Goal: Register for event/course

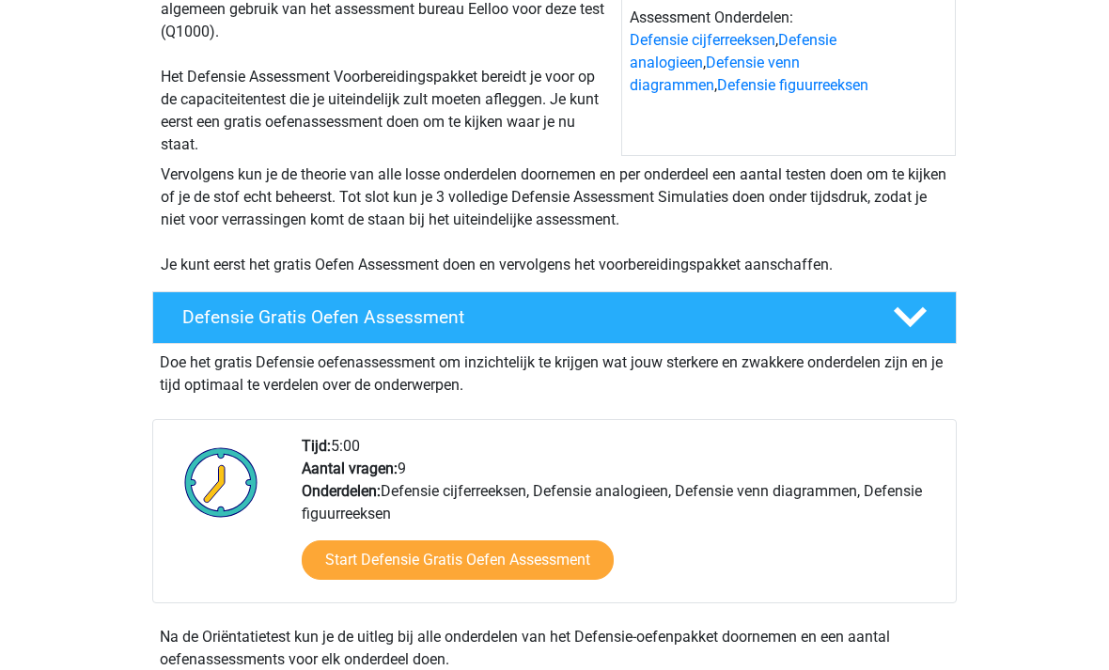
scroll to position [245, 0]
click at [579, 566] on link "Start Defensie Gratis Oefen Assessment" at bounding box center [458, 559] width 312 height 39
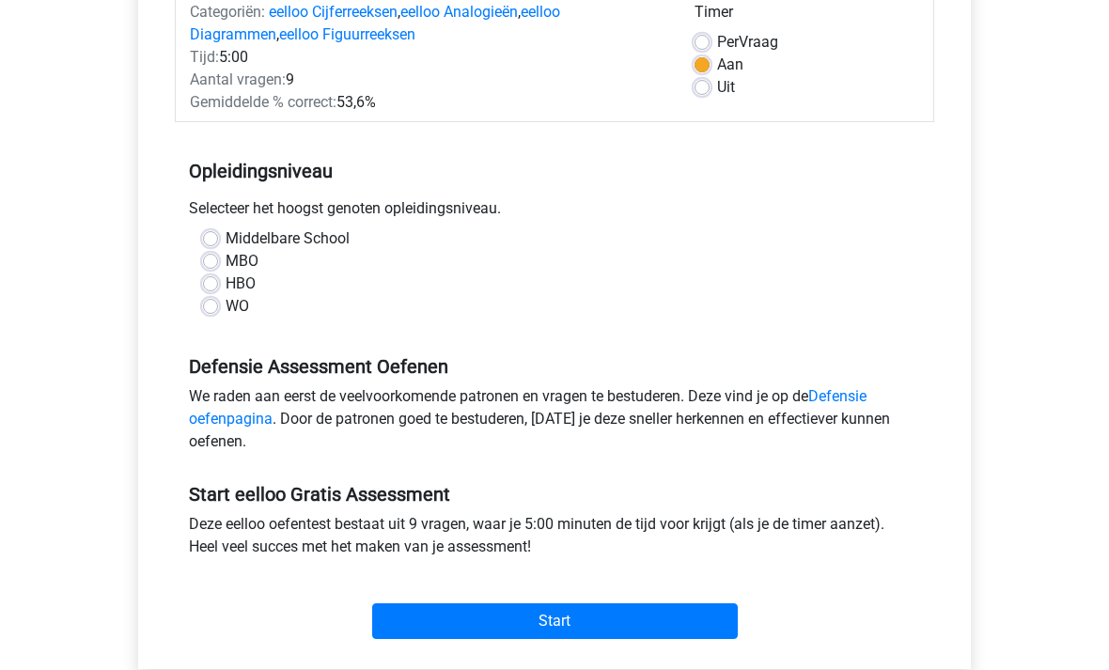
scroll to position [269, 0]
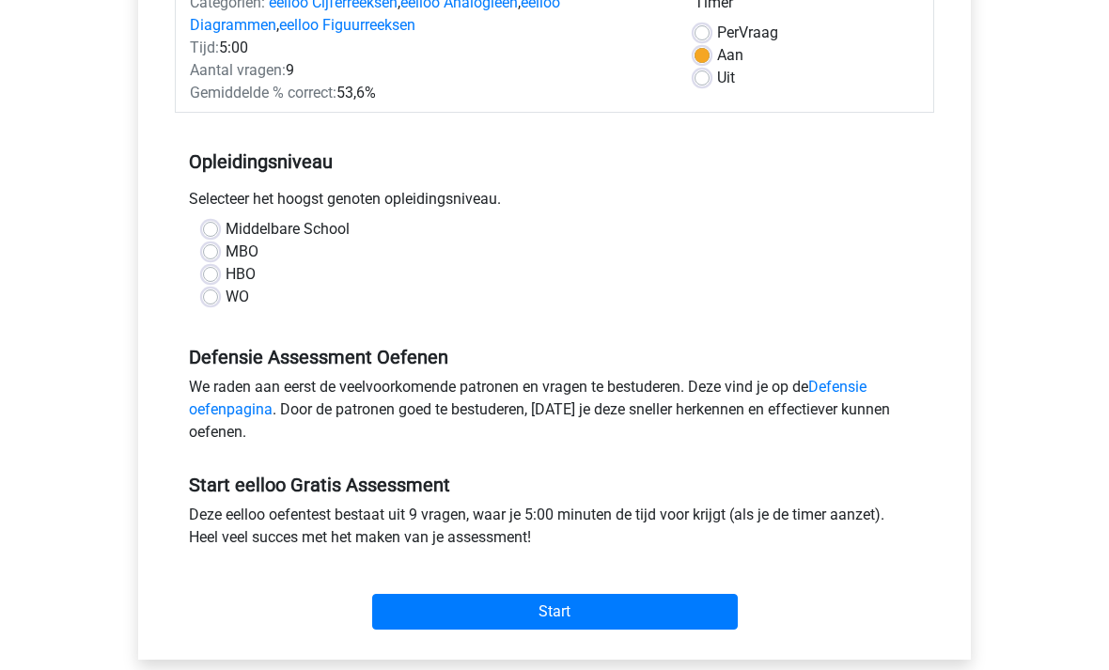
click at [226, 258] on label "MBO" at bounding box center [242, 252] width 33 height 23
click at [204, 258] on input "MBO" at bounding box center [210, 250] width 15 height 19
radio input "true"
click at [226, 223] on label "Middelbare School" at bounding box center [288, 229] width 124 height 23
click at [216, 223] on input "Middelbare School" at bounding box center [210, 227] width 15 height 19
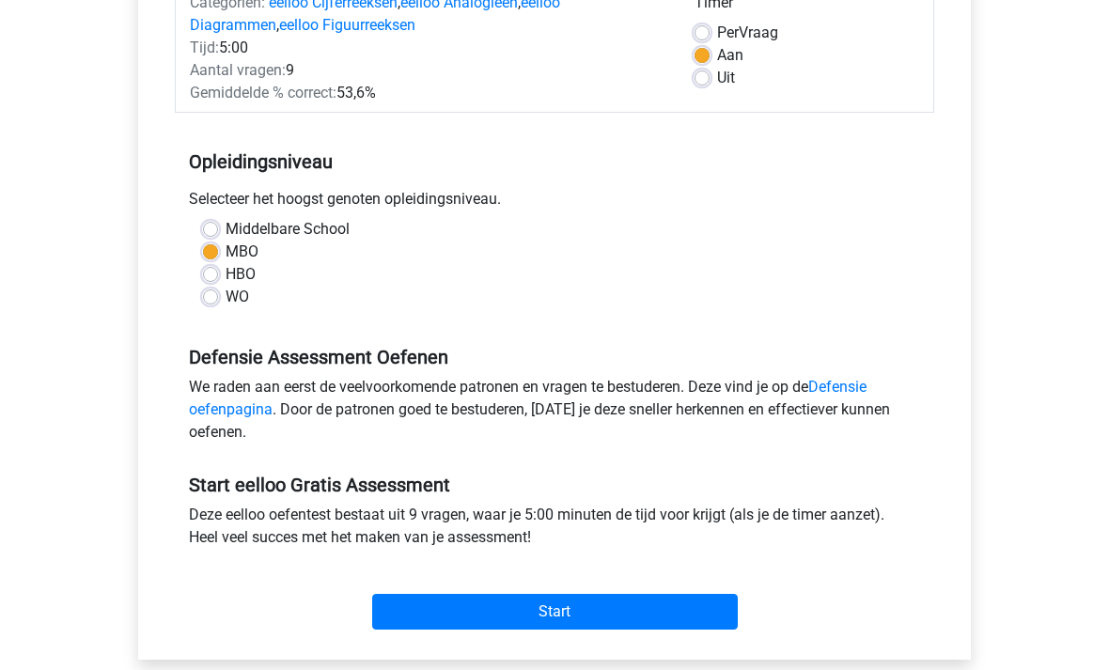
radio input "true"
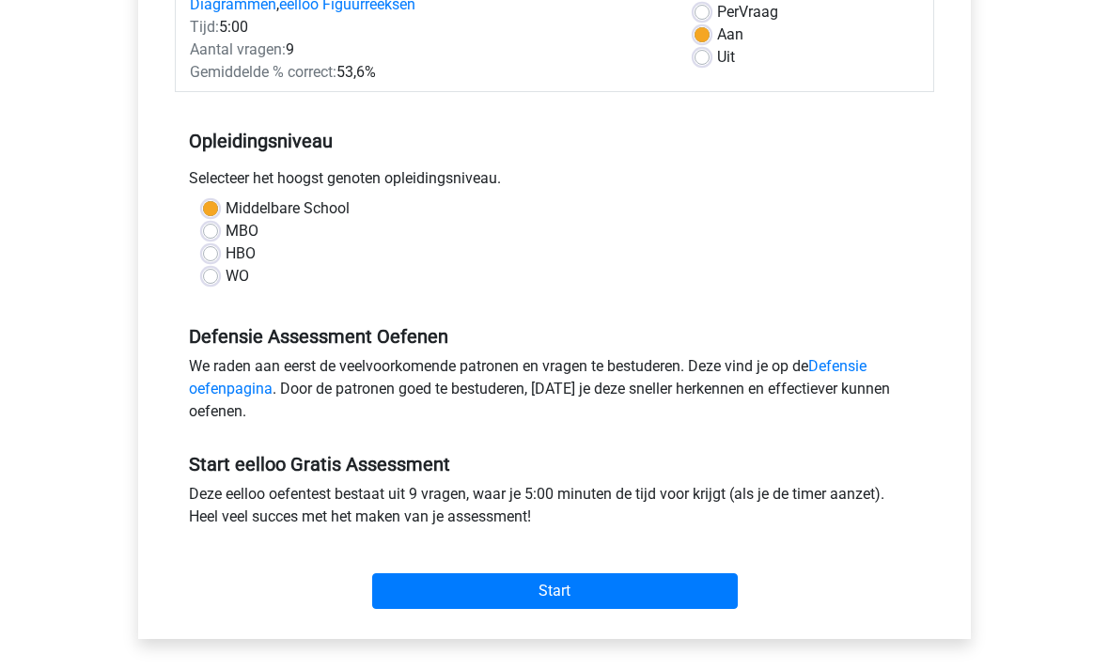
scroll to position [292, 0]
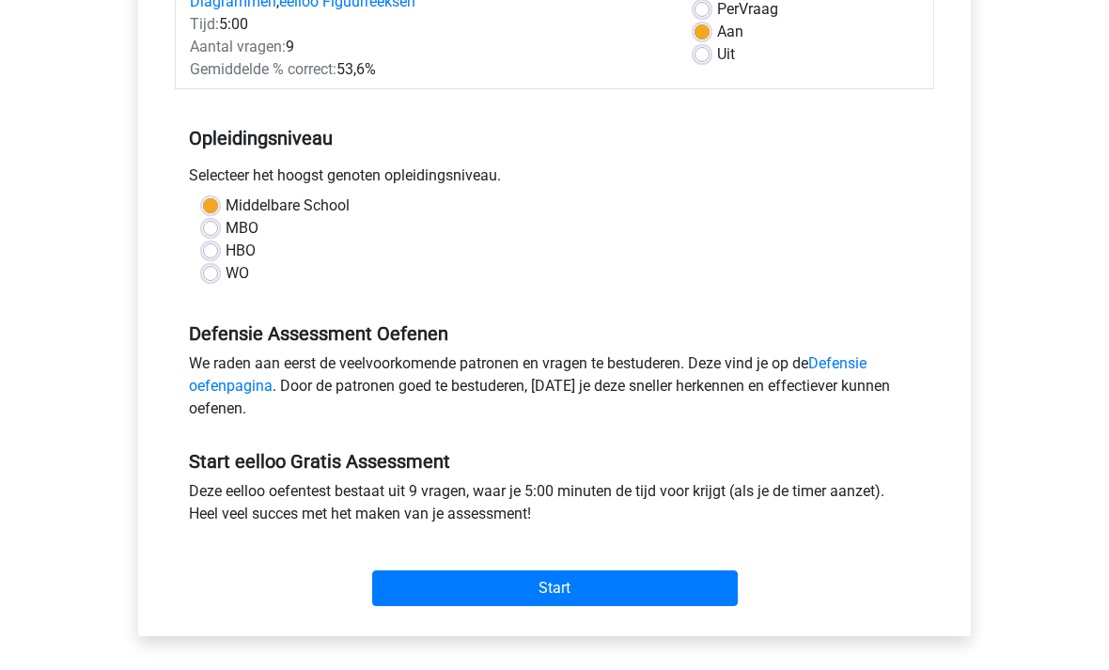
click at [204, 386] on link "Defensie oefenpagina" at bounding box center [527, 374] width 677 height 40
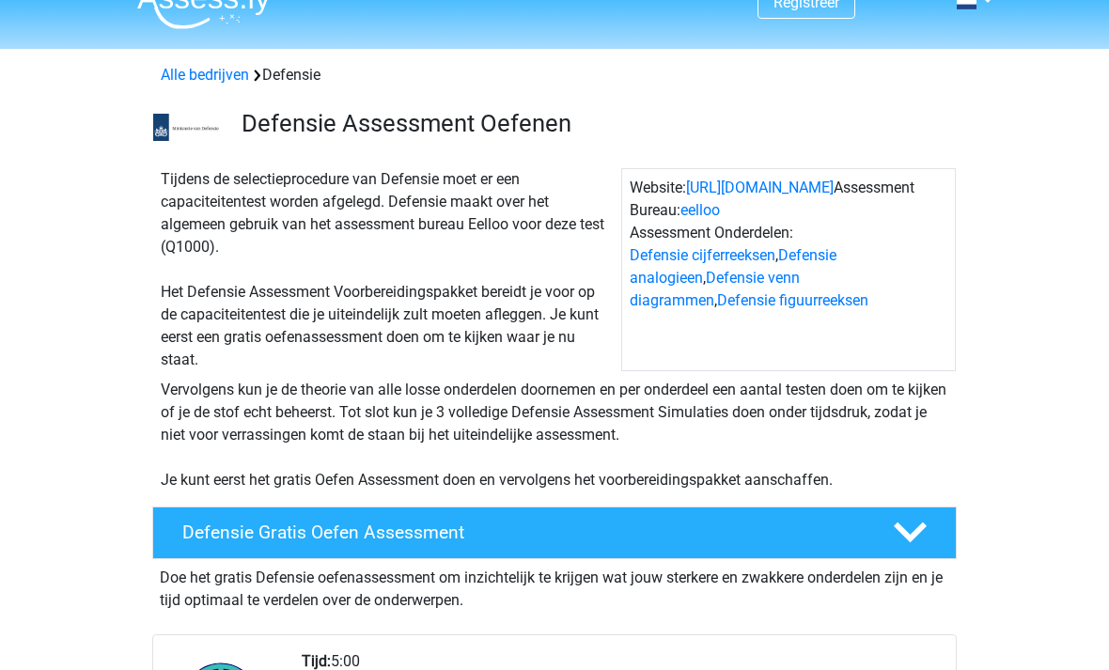
scroll to position [28, 0]
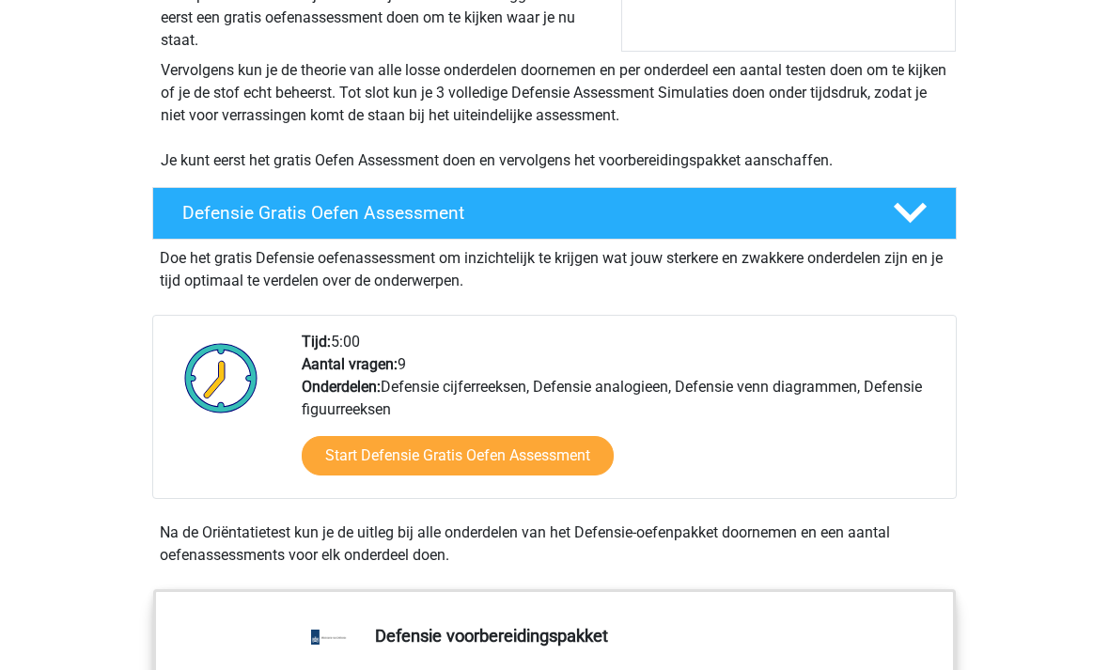
click at [359, 453] on link "Start Defensie Gratis Oefen Assessment" at bounding box center [458, 456] width 312 height 39
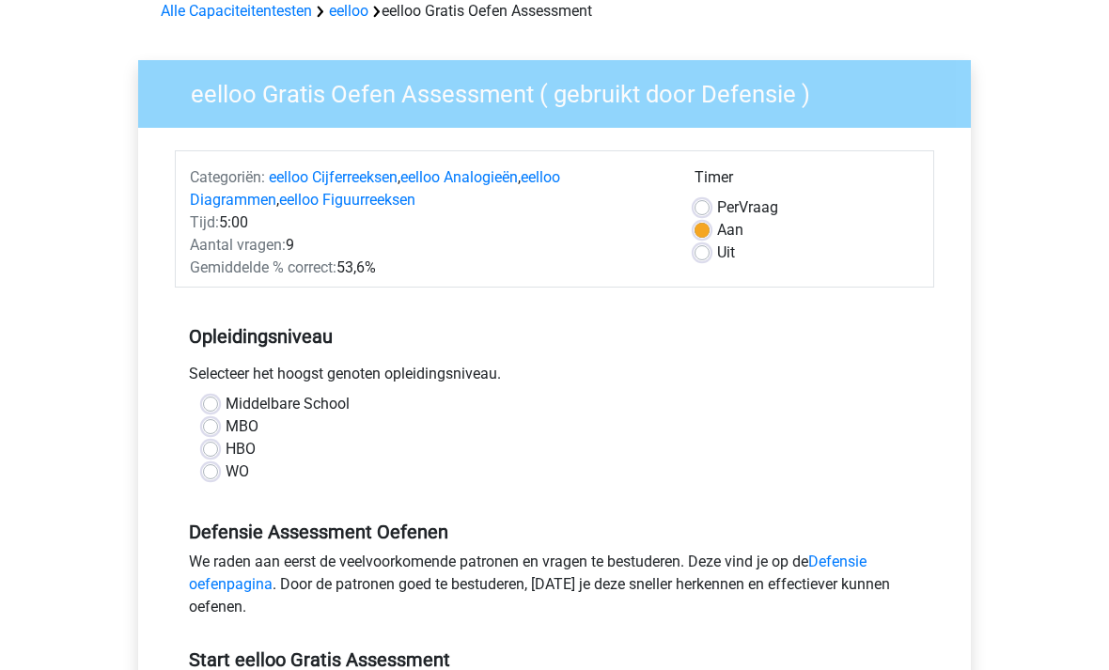
click at [226, 402] on label "Middelbare School" at bounding box center [288, 405] width 124 height 23
click at [210, 402] on input "Middelbare School" at bounding box center [210, 403] width 15 height 19
radio input "true"
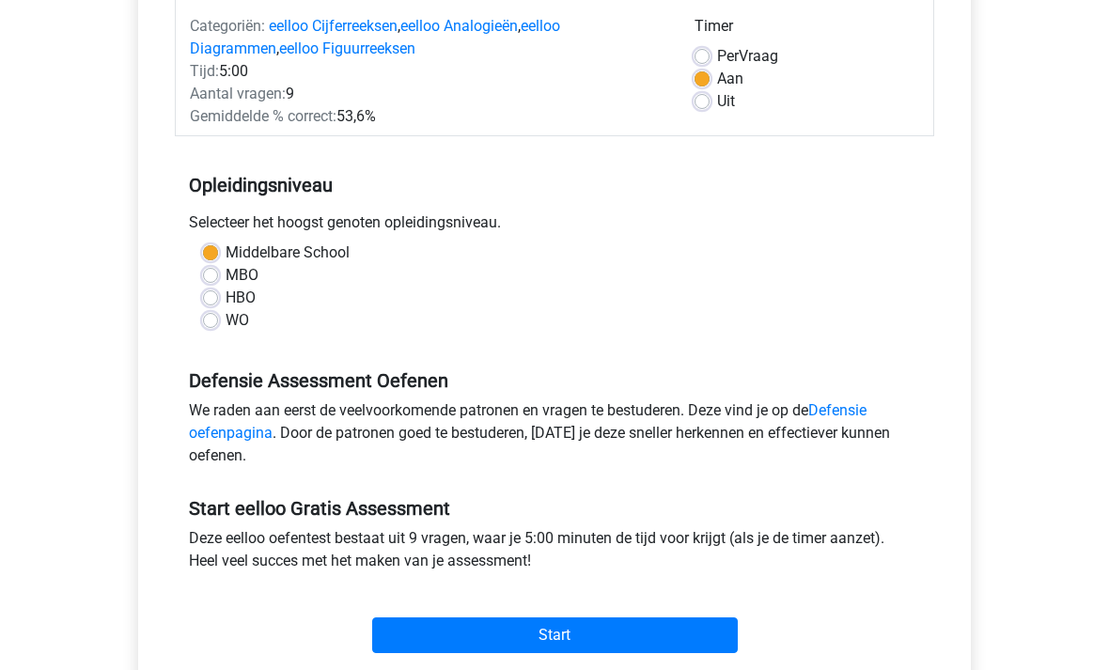
scroll to position [248, 0]
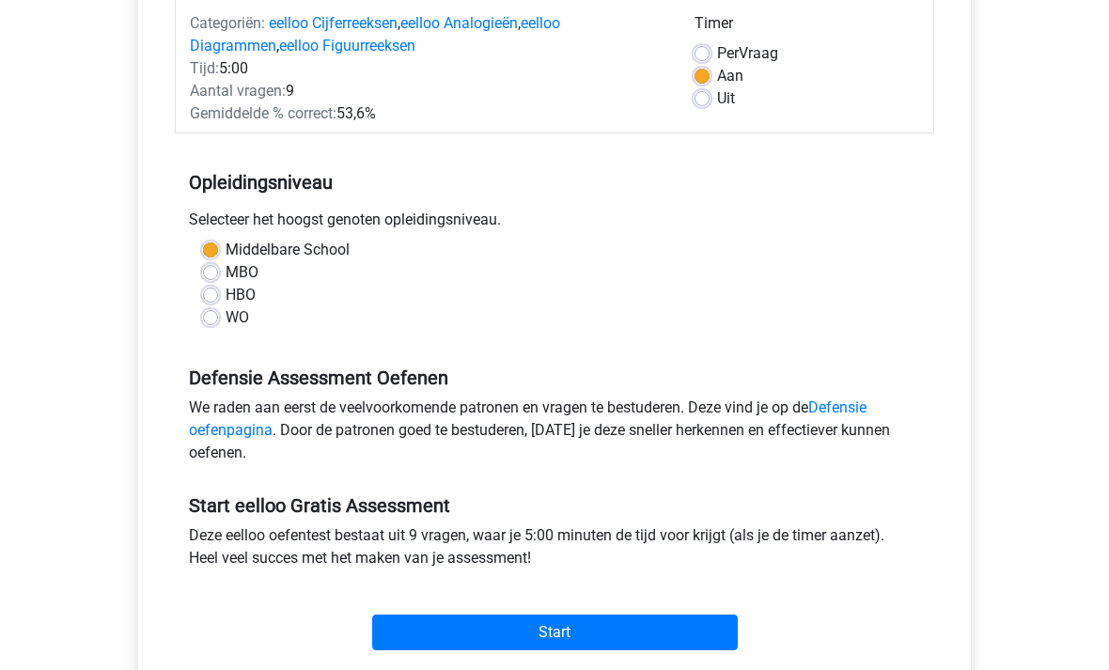
click at [537, 621] on input "Start" at bounding box center [555, 633] width 366 height 36
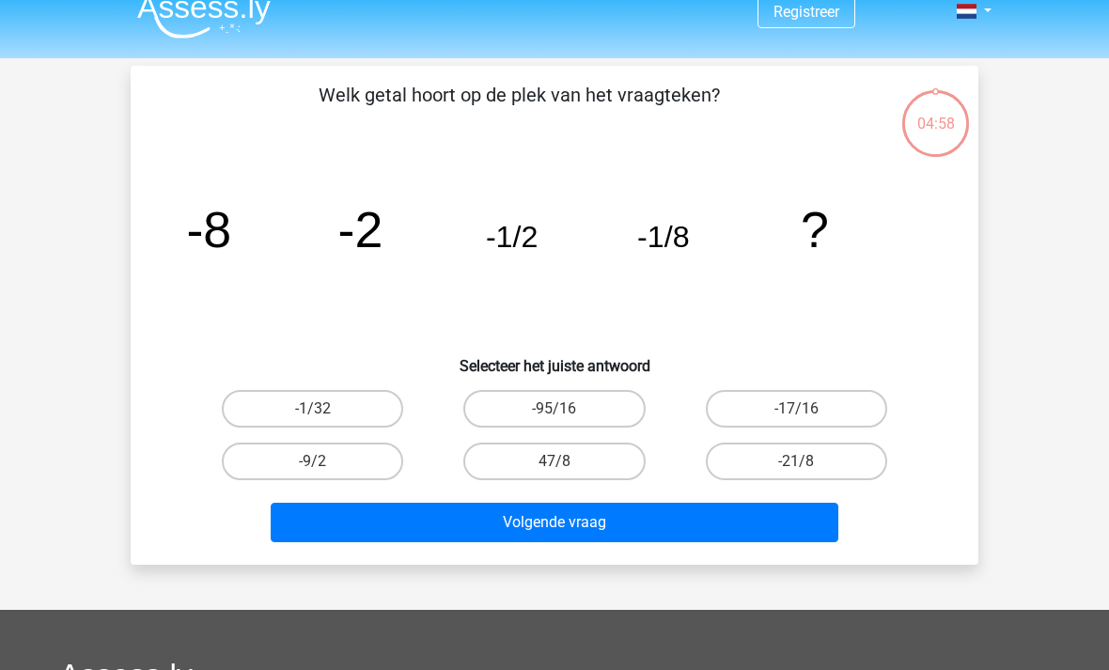
scroll to position [21, 0]
click at [362, 401] on label "-1/32" at bounding box center [312, 409] width 181 height 38
click at [325, 409] on input "-1/32" at bounding box center [319, 415] width 12 height 12
radio input "true"
click at [604, 529] on button "Volgende vraag" at bounding box center [555, 522] width 568 height 39
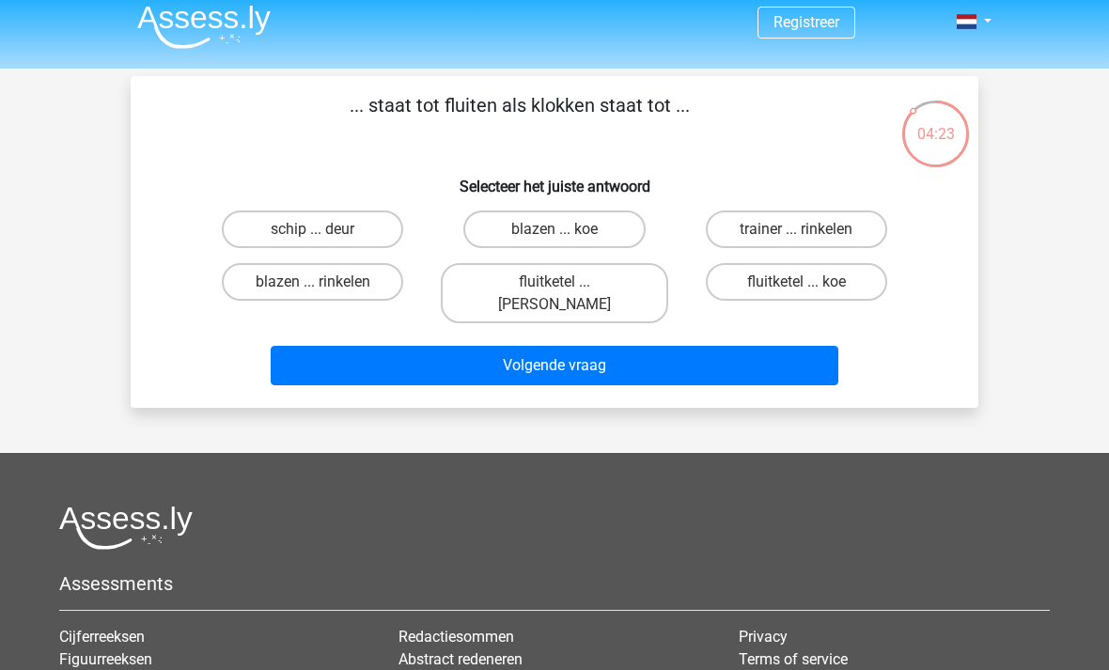
scroll to position [0, 0]
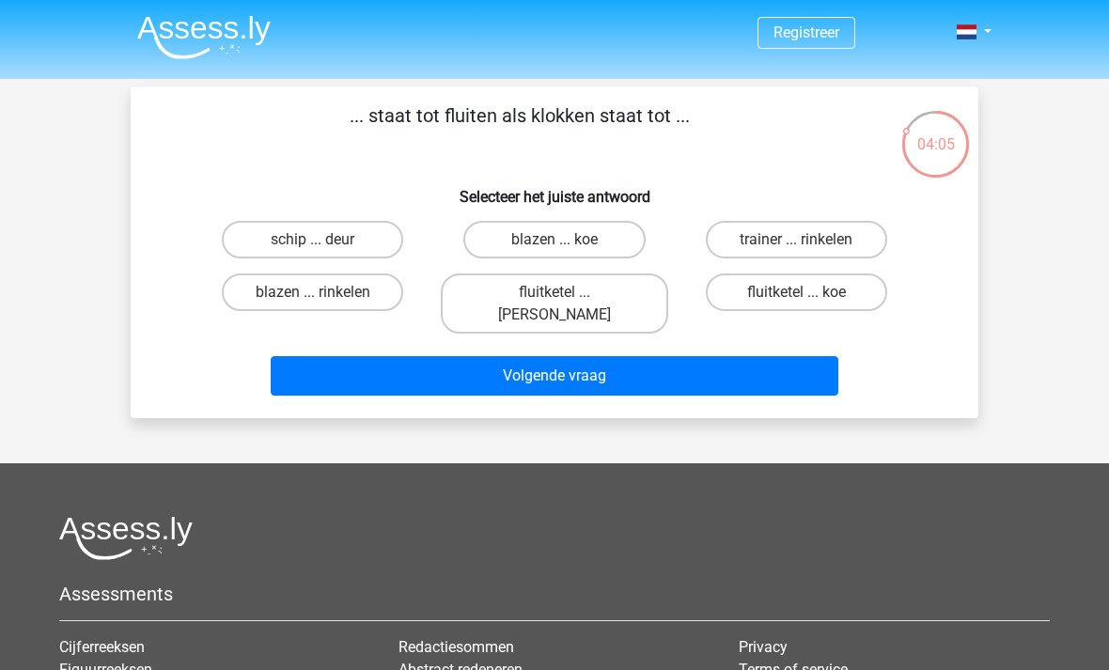
click at [607, 299] on label "fluitketel ... luiden" at bounding box center [554, 303] width 226 height 60
click at [567, 299] on input "fluitketel ... luiden" at bounding box center [560, 298] width 12 height 12
radio input "true"
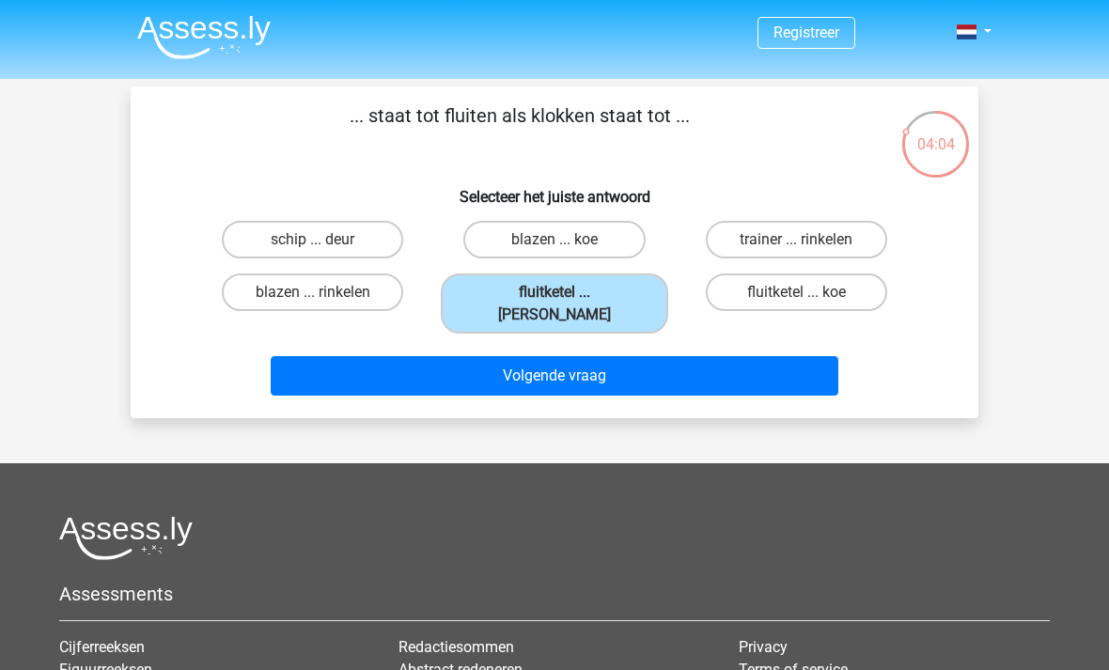
click at [644, 363] on button "Volgende vraag" at bounding box center [555, 375] width 568 height 39
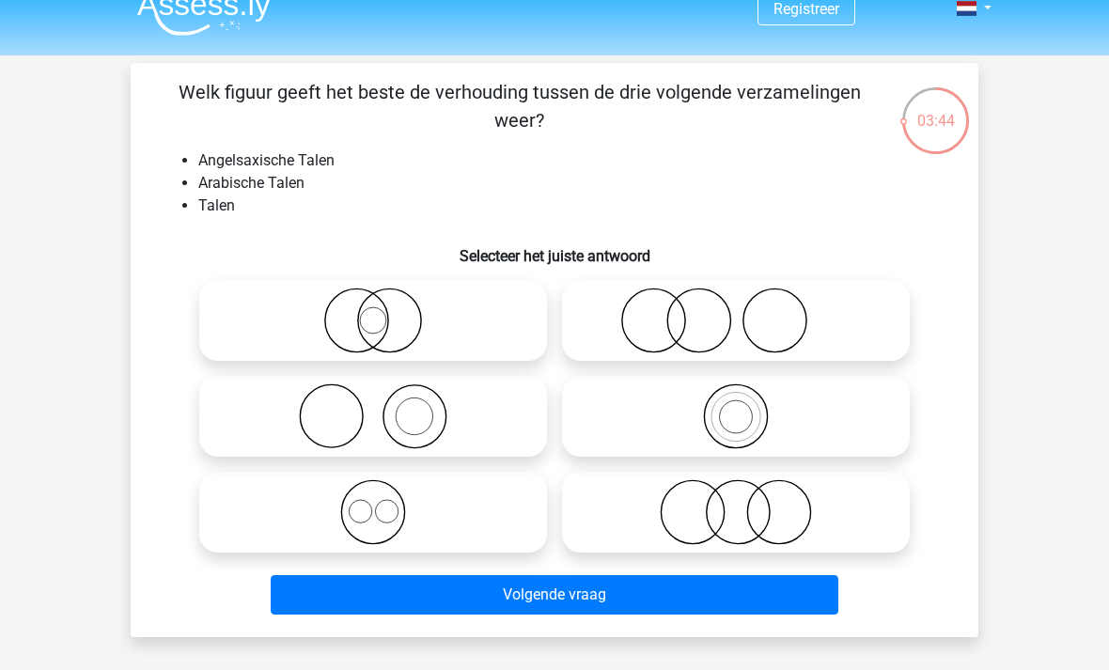
scroll to position [24, 0]
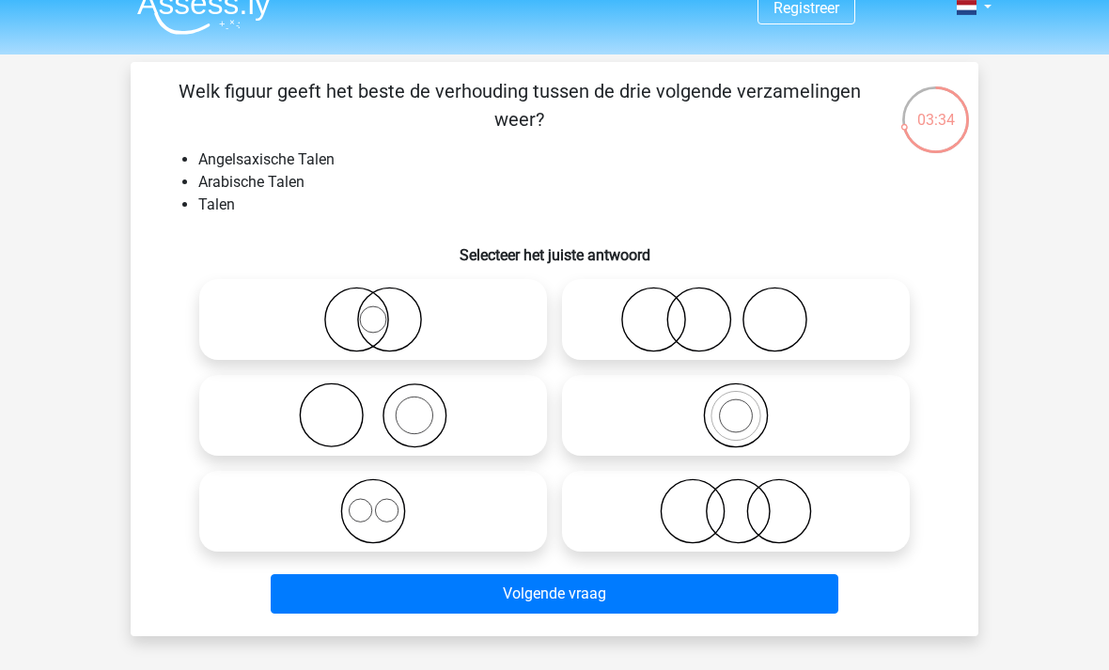
click at [497, 323] on icon at bounding box center [373, 320] width 333 height 66
click at [385, 310] on input "radio" at bounding box center [379, 304] width 12 height 12
radio input "true"
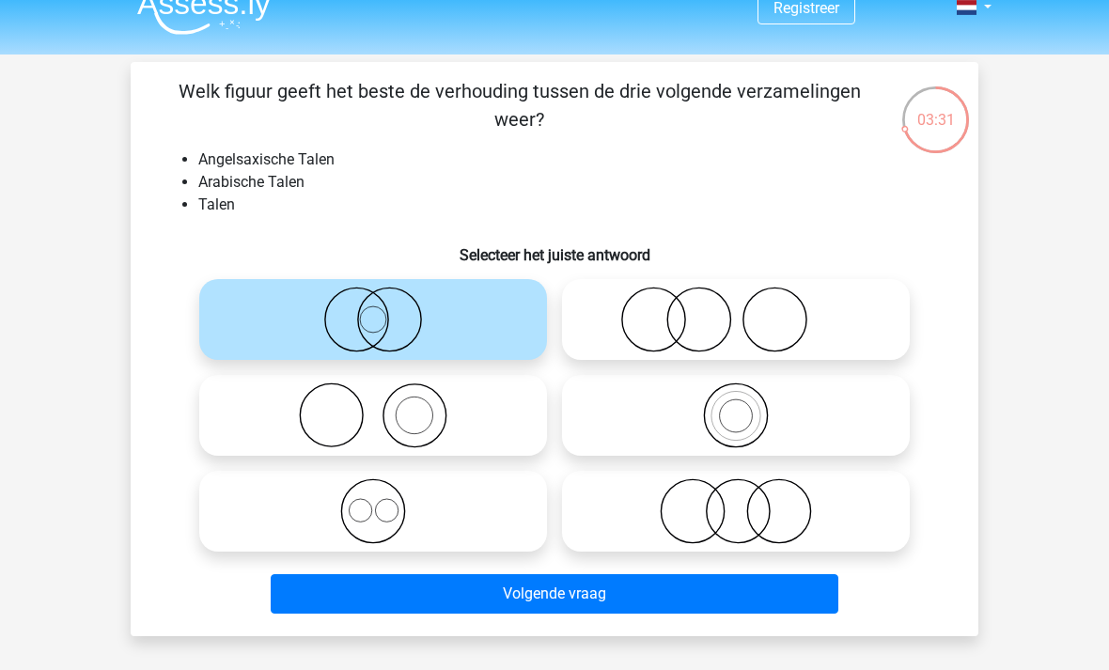
click at [741, 529] on icon at bounding box center [735, 511] width 333 height 66
click at [741, 502] on input "radio" at bounding box center [742, 496] width 12 height 12
radio input "true"
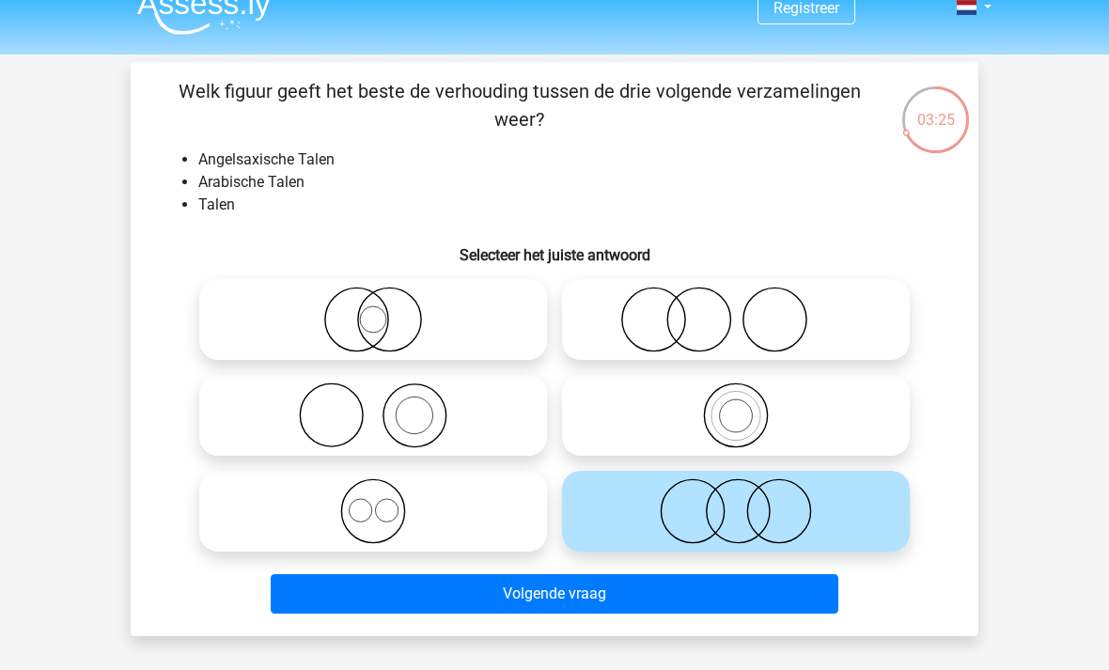
click at [448, 332] on icon at bounding box center [373, 320] width 333 height 66
click at [385, 310] on input "radio" at bounding box center [379, 304] width 12 height 12
radio input "true"
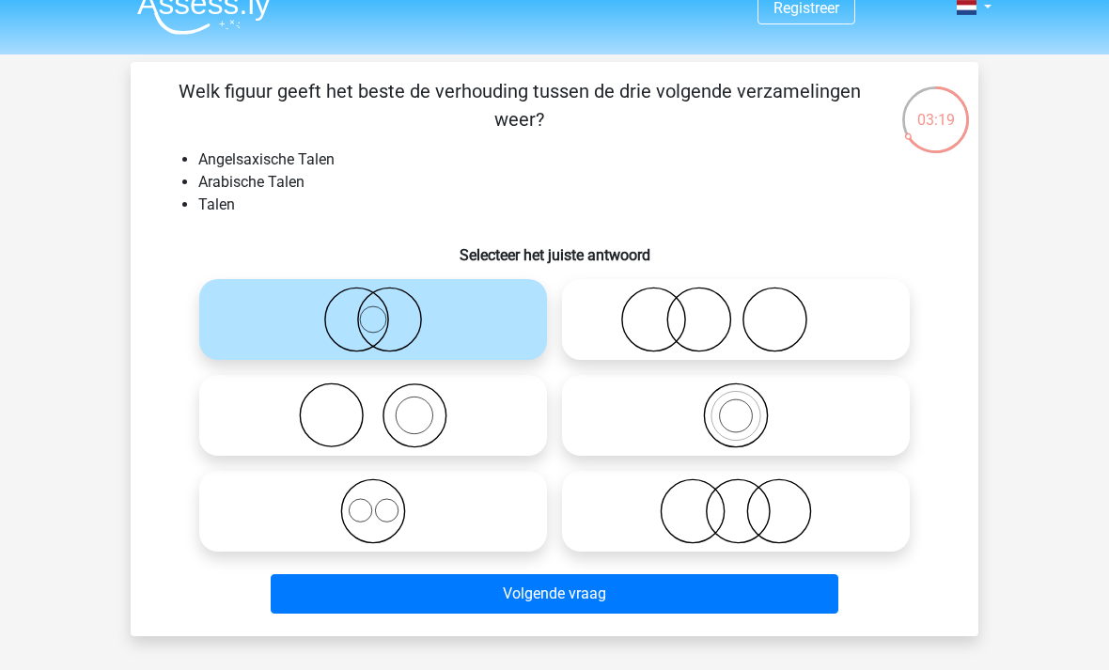
click at [572, 602] on button "Volgende vraag" at bounding box center [555, 593] width 568 height 39
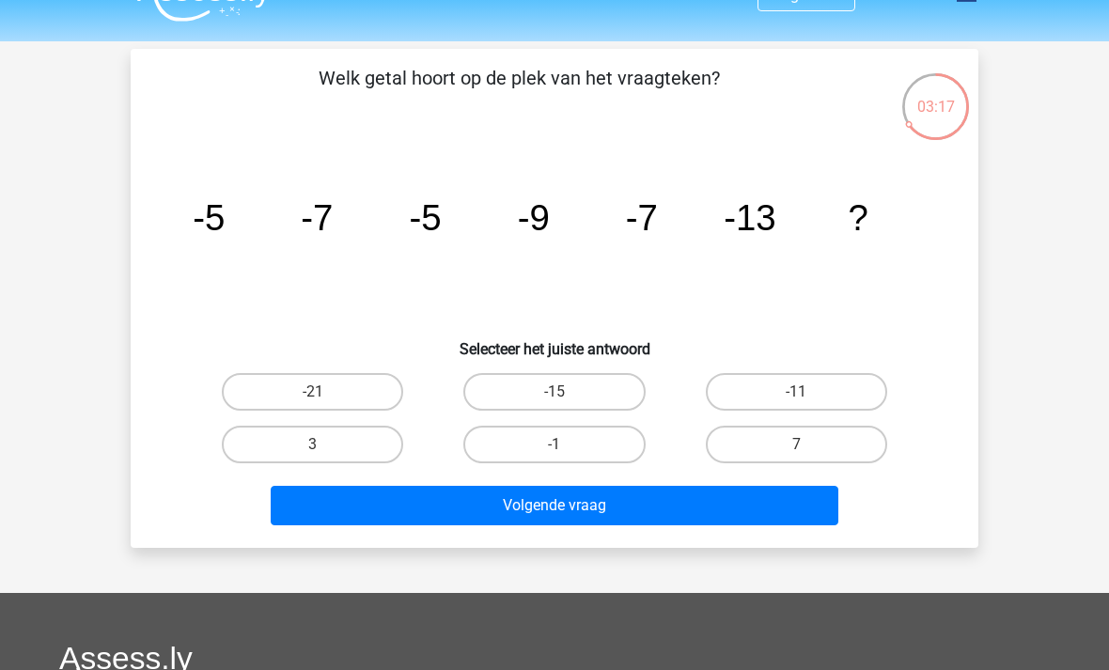
scroll to position [44, 0]
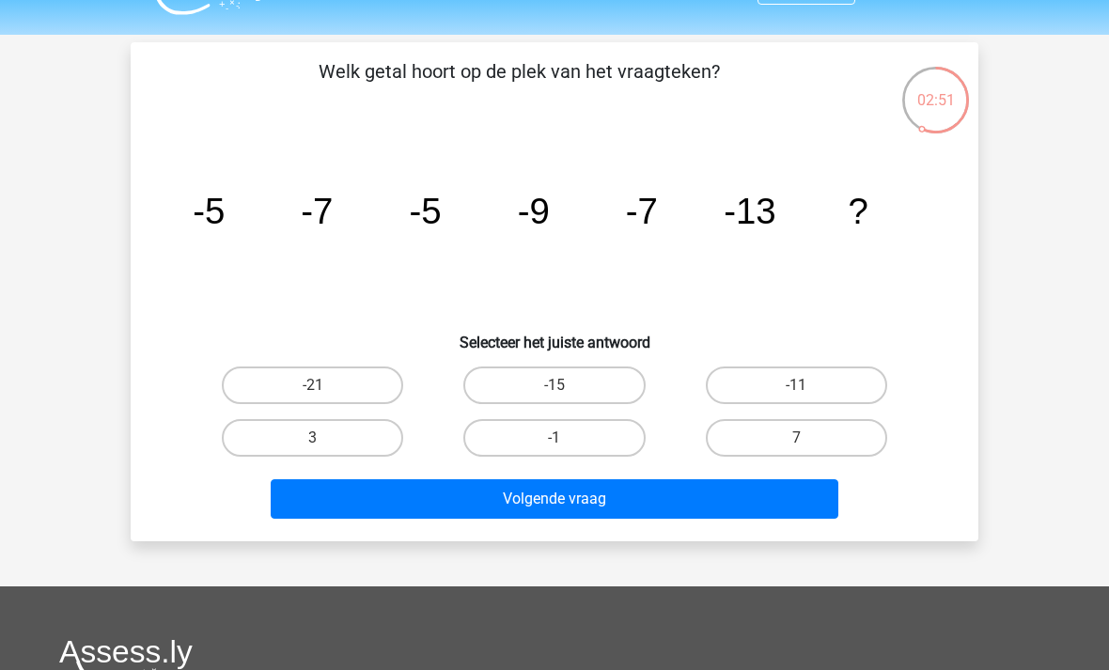
click at [819, 379] on label "-11" at bounding box center [796, 385] width 181 height 38
click at [808, 385] on input "-11" at bounding box center [802, 391] width 12 height 12
radio input "true"
click at [642, 499] on button "Volgende vraag" at bounding box center [555, 498] width 568 height 39
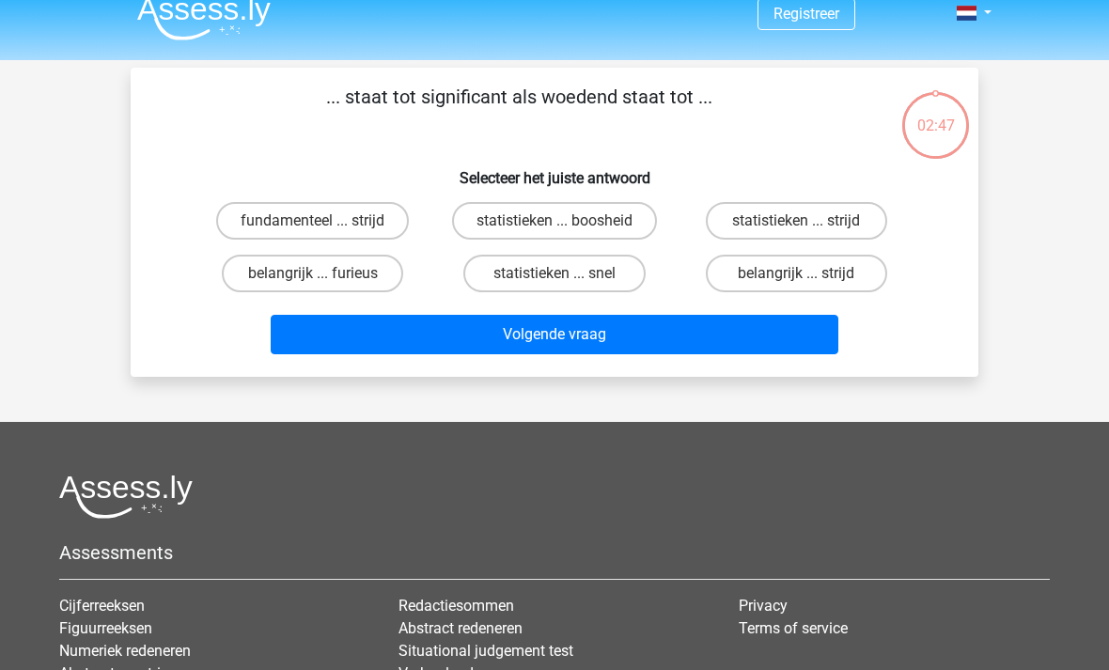
scroll to position [15, 0]
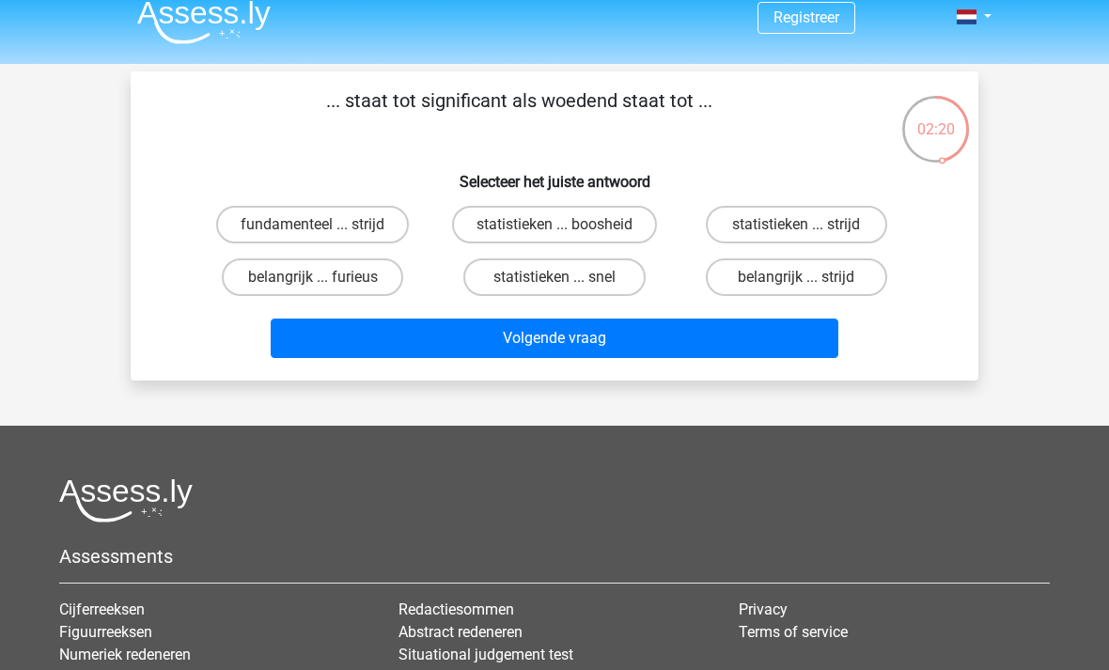
click at [383, 216] on label "fundamenteel ... strijd" at bounding box center [312, 225] width 193 height 38
click at [325, 225] on input "fundamenteel ... strijd" at bounding box center [319, 231] width 12 height 12
radio input "true"
click at [388, 280] on label "belangrijk ... furieus" at bounding box center [312, 277] width 181 height 38
click at [325, 280] on input "belangrijk ... furieus" at bounding box center [319, 283] width 12 height 12
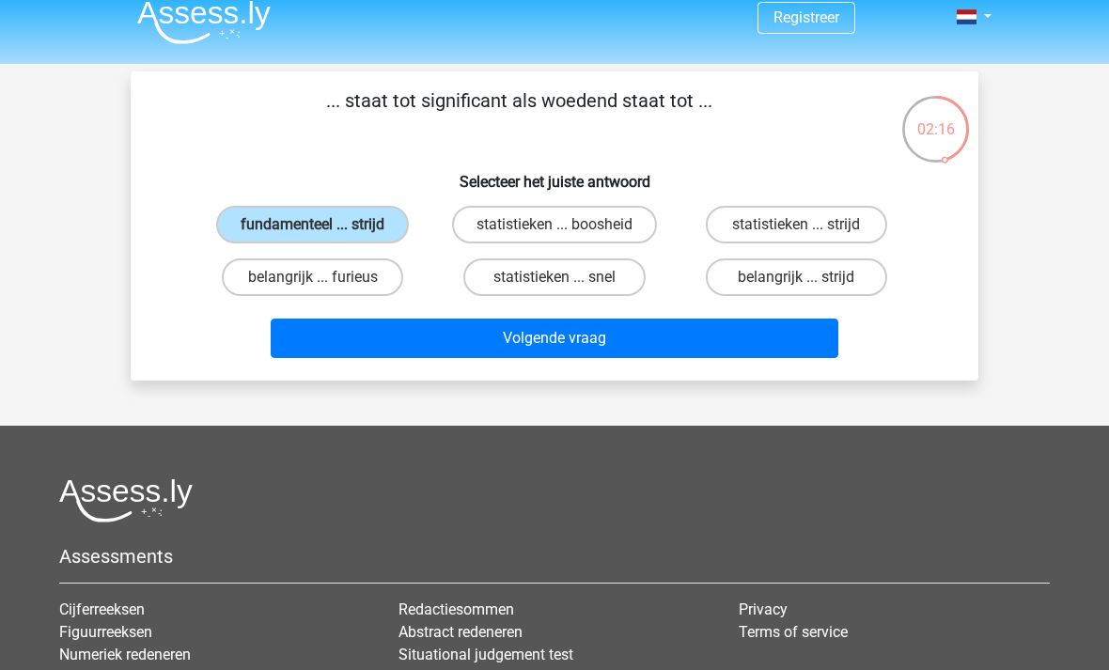
radio input "true"
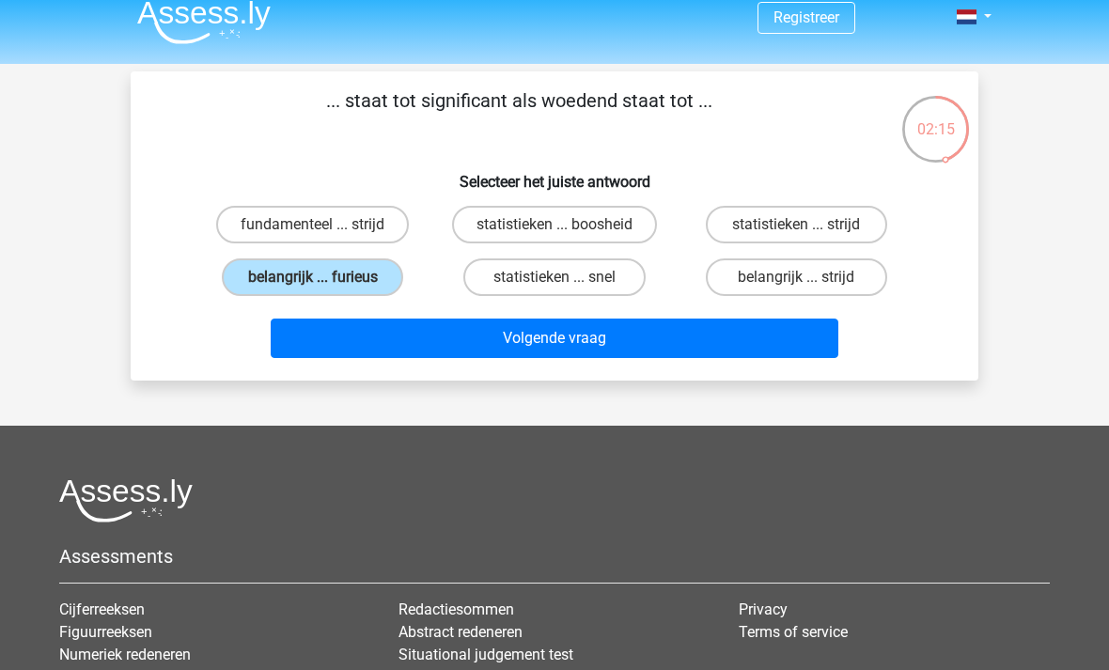
click at [352, 344] on button "Volgende vraag" at bounding box center [555, 338] width 568 height 39
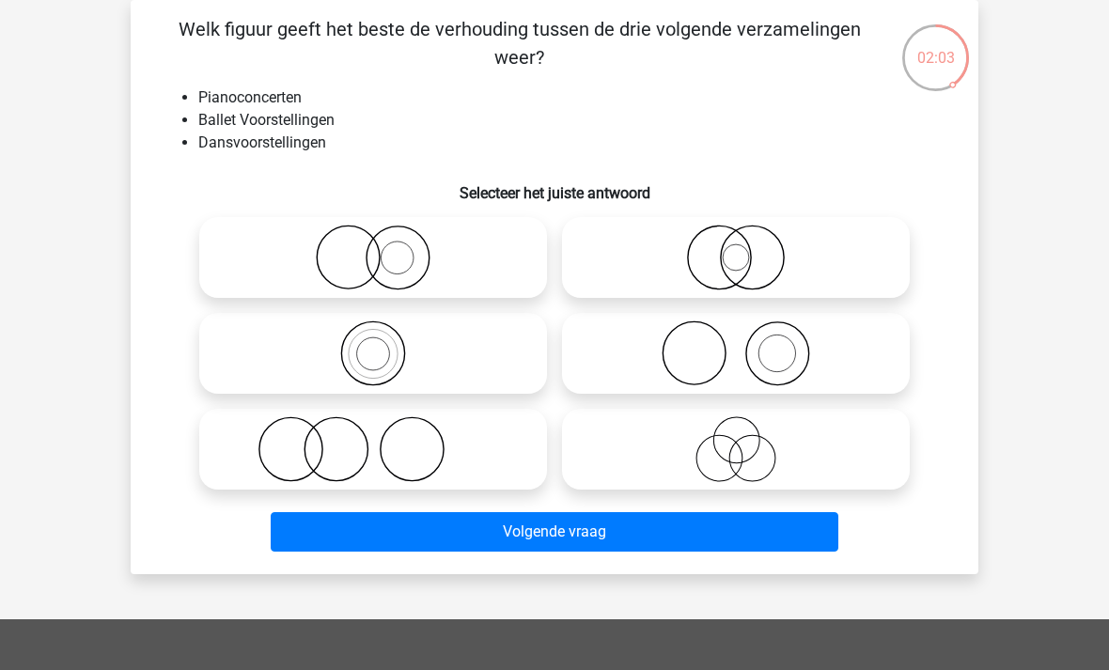
scroll to position [87, 0]
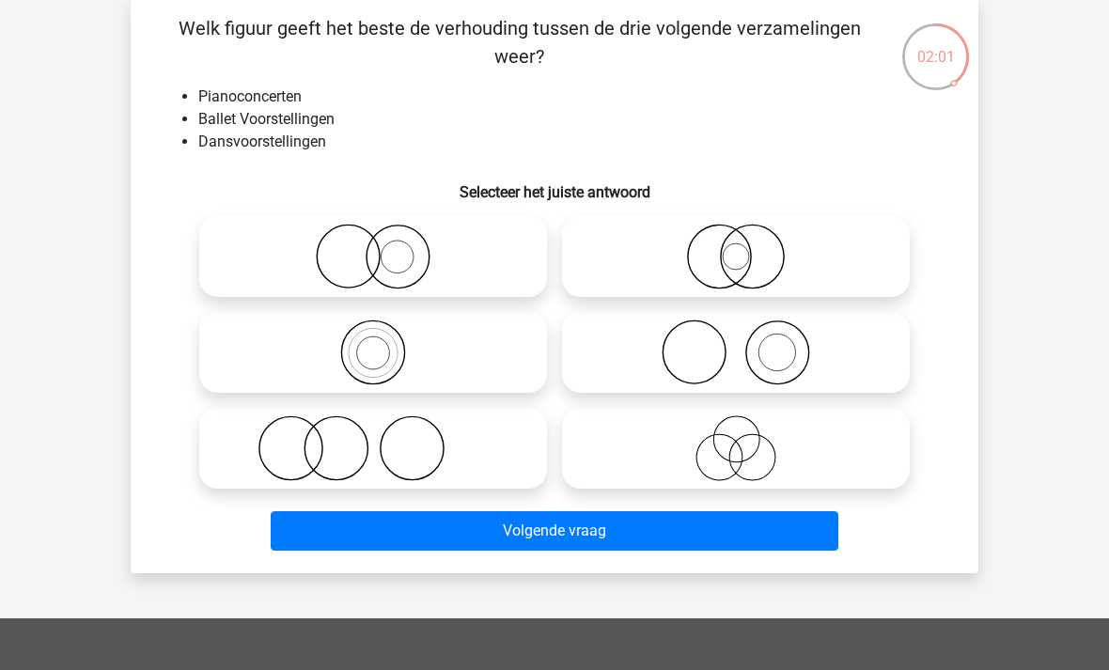
click at [474, 461] on icon at bounding box center [373, 448] width 333 height 66
click at [385, 439] on input "radio" at bounding box center [379, 433] width 12 height 12
radio input "true"
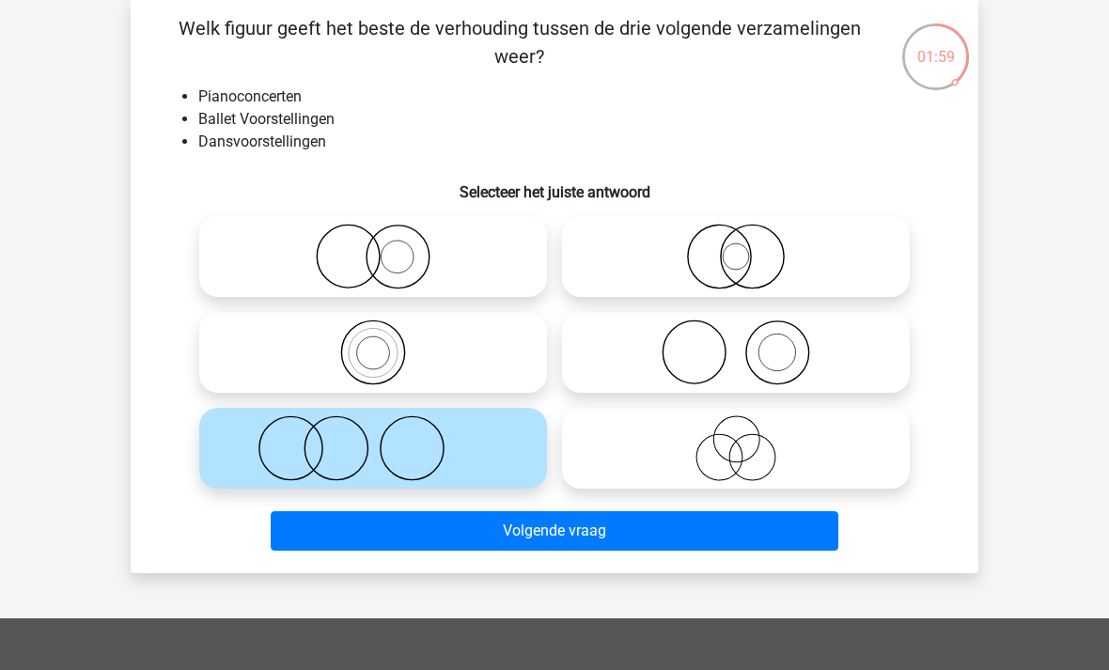
click at [490, 570] on div "Welk figuur geeft het beste de verhouding tussen de drie volgende verzamelingen…" at bounding box center [555, 286] width 848 height 574
click at [493, 536] on button "Volgende vraag" at bounding box center [555, 530] width 568 height 39
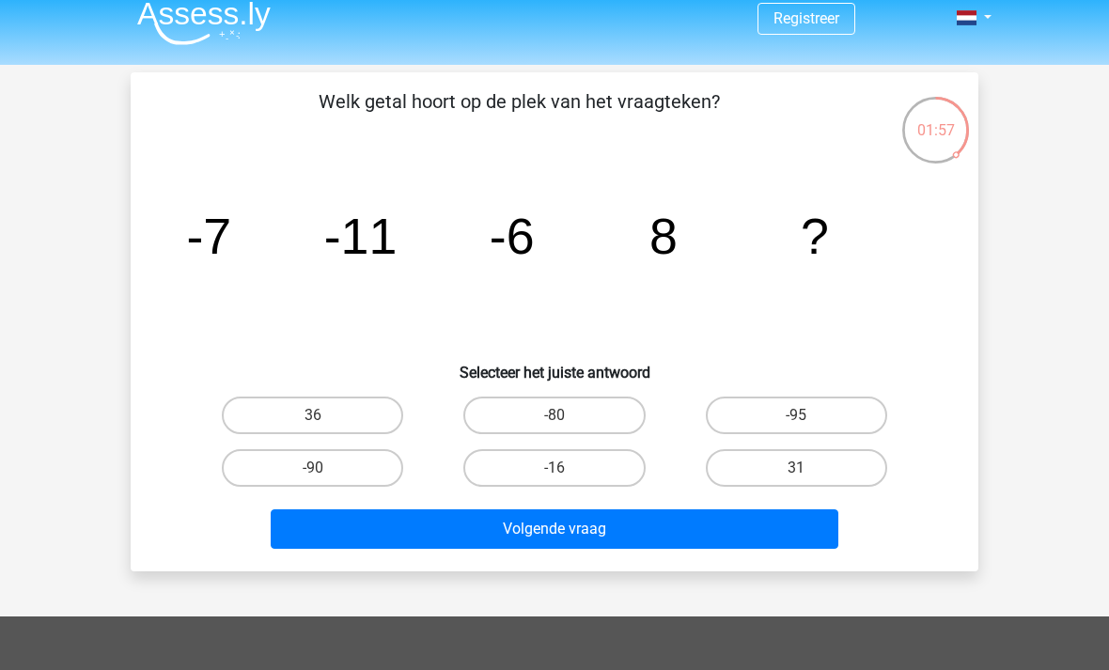
scroll to position [13, 0]
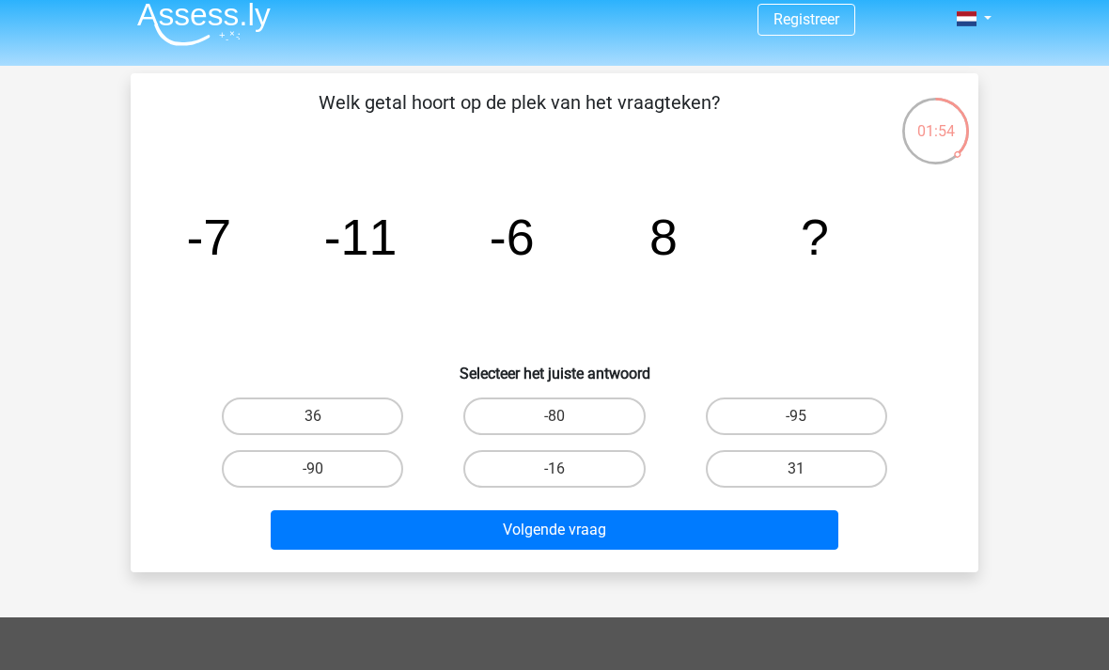
click at [163, 300] on div "image/svg+xml -7 -11 -6 8 ?" at bounding box center [554, 255] width 787 height 190
click at [343, 298] on icon "image/svg+xml -7 -11 -6 8 ?" at bounding box center [554, 255] width 757 height 190
click at [471, 330] on icon "image/svg+xml -7 -11 -6 8 ?" at bounding box center [554, 255] width 757 height 190
click at [209, 292] on icon "image/svg+xml -7 -11 -6 8 ?" at bounding box center [554, 255] width 757 height 190
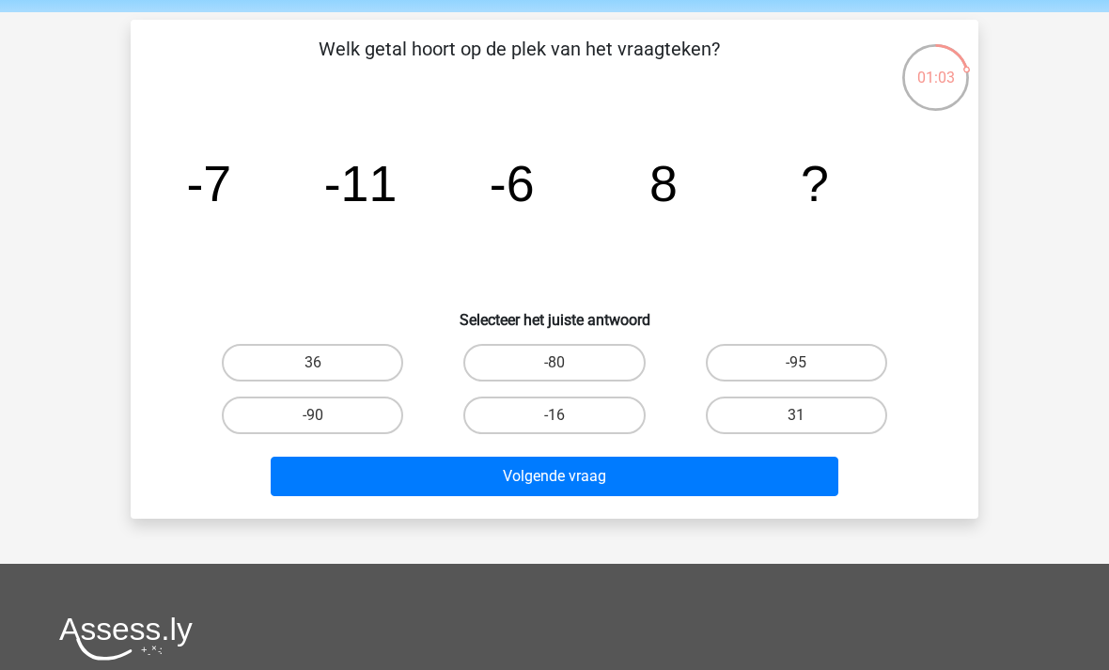
scroll to position [67, 0]
click at [603, 425] on label "-16" at bounding box center [553, 416] width 181 height 38
click at [567, 425] on input "-16" at bounding box center [560, 421] width 12 height 12
radio input "true"
click at [591, 487] on button "Volgende vraag" at bounding box center [555, 476] width 568 height 39
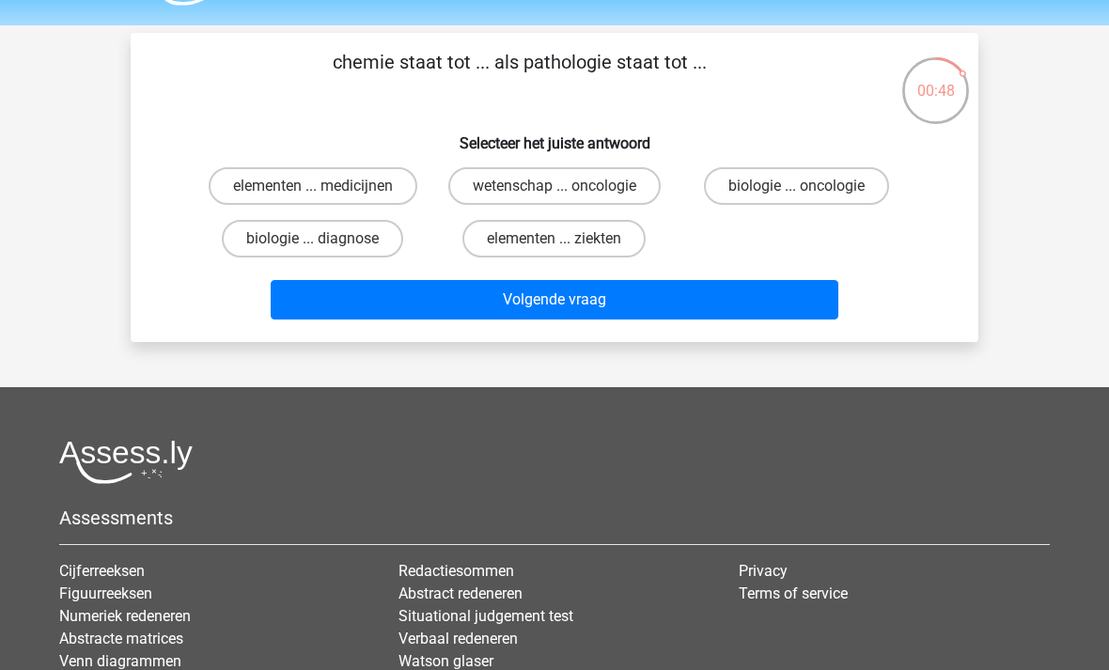
scroll to position [54, 0]
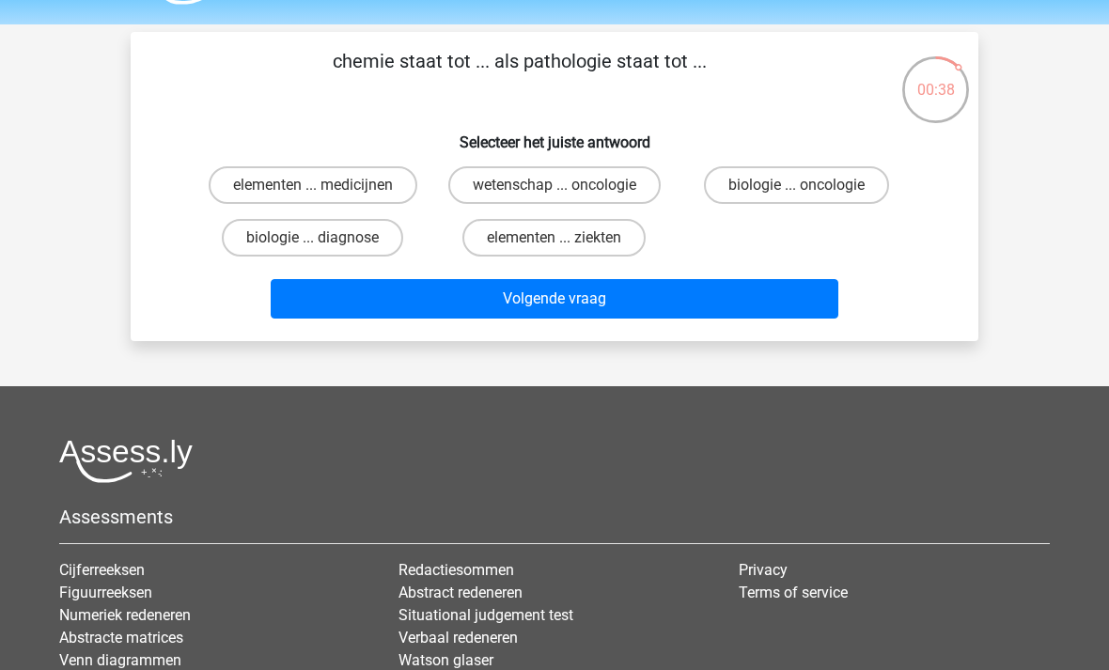
click at [377, 189] on label "elementen ... medicijnen" at bounding box center [313, 185] width 209 height 38
click at [325, 189] on input "elementen ... medicijnen" at bounding box center [319, 191] width 12 height 12
radio input "true"
click at [542, 250] on label "elementen ... ziekten" at bounding box center [553, 238] width 183 height 38
click at [554, 250] on input "elementen ... ziekten" at bounding box center [560, 244] width 12 height 12
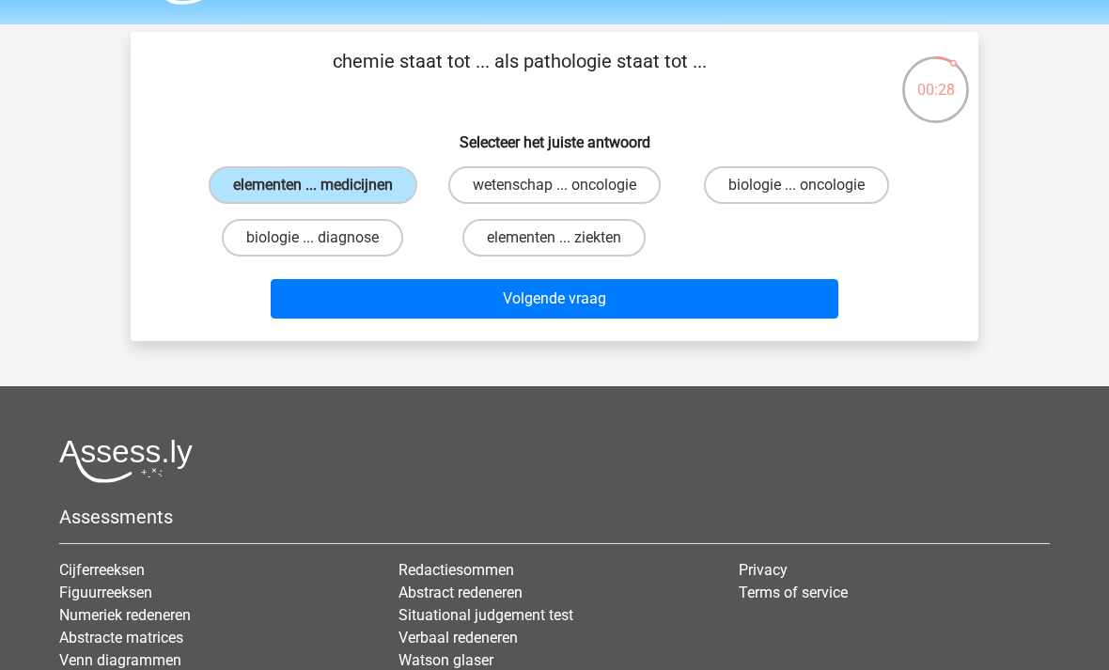
radio input "true"
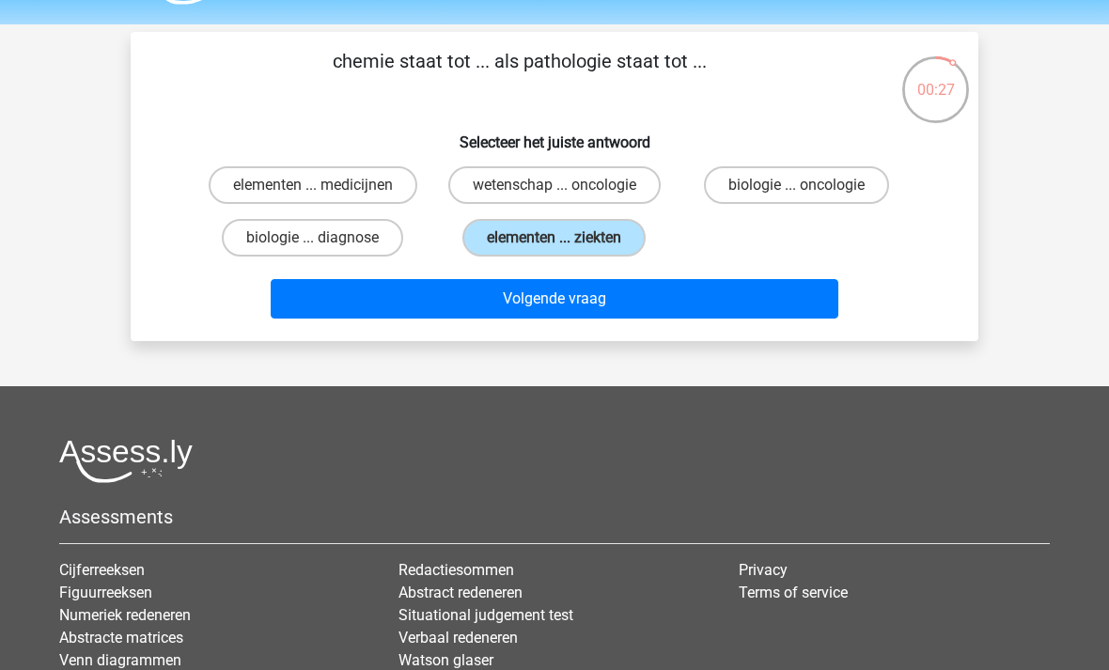
click at [502, 318] on button "Volgende vraag" at bounding box center [555, 298] width 568 height 39
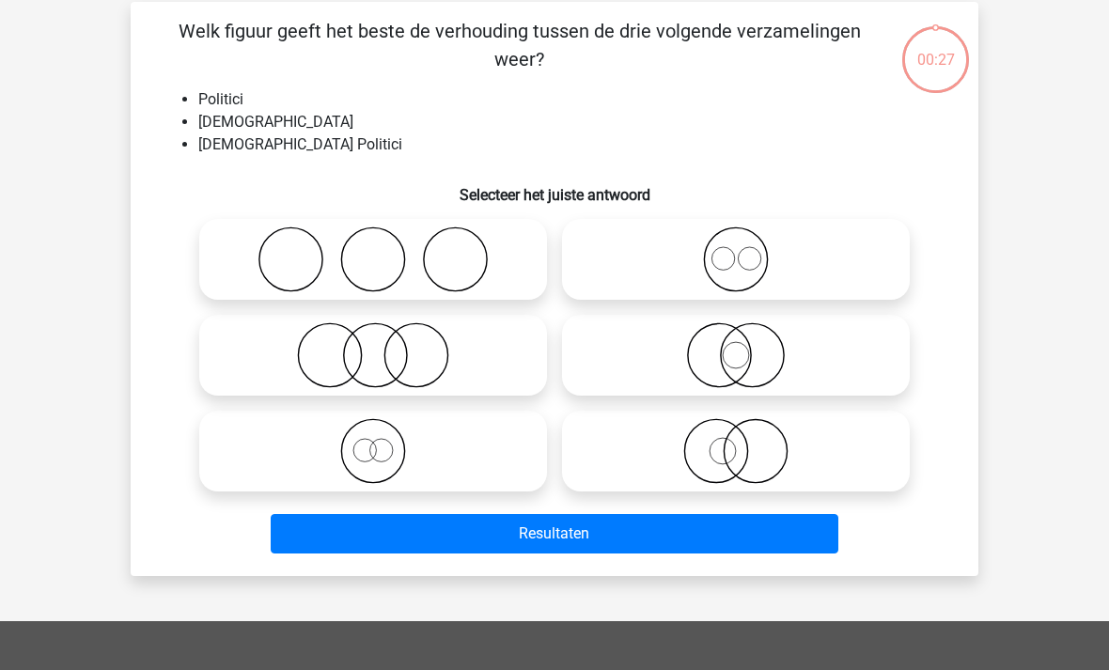
scroll to position [86, 0]
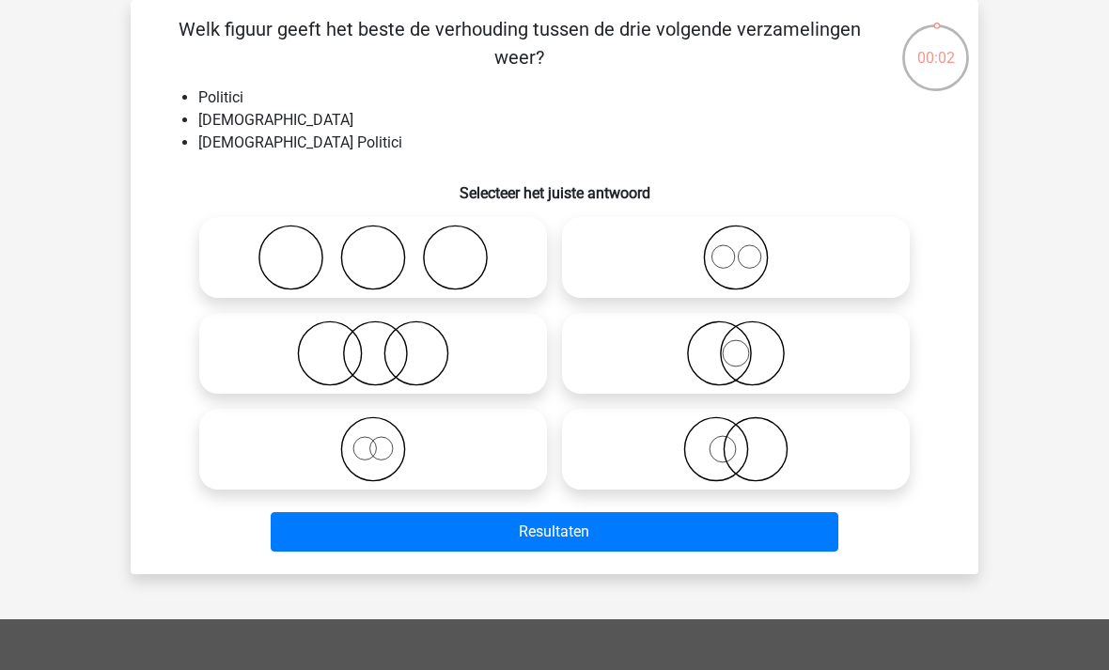
click at [756, 445] on icon at bounding box center [735, 449] width 333 height 66
click at [748, 440] on input "radio" at bounding box center [742, 434] width 12 height 12
radio input "true"
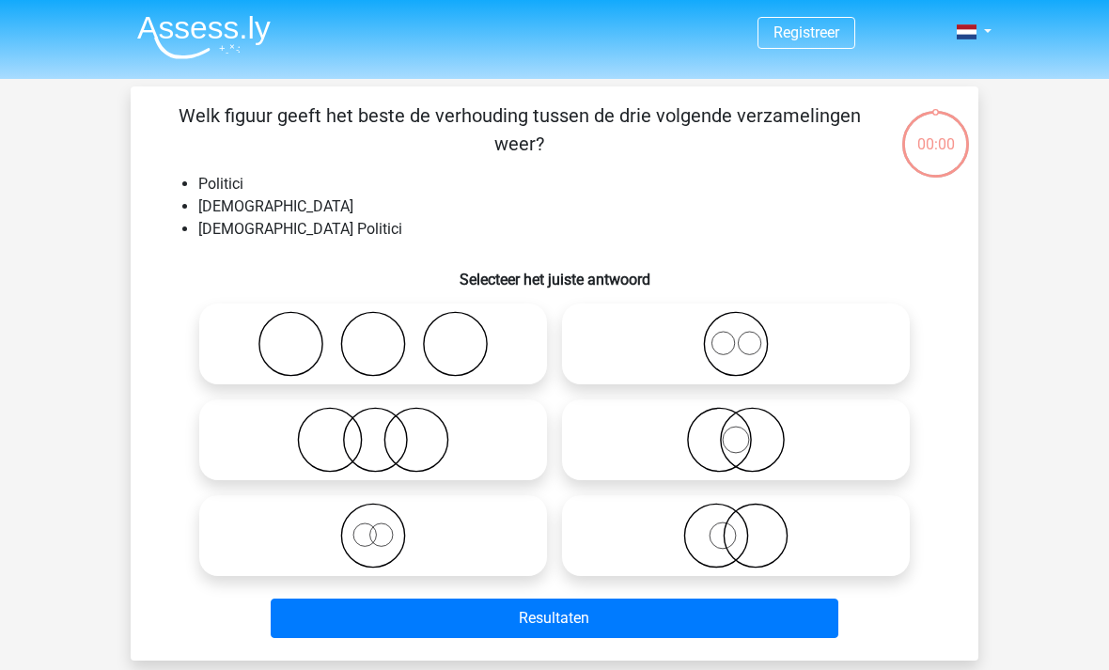
scroll to position [86, 0]
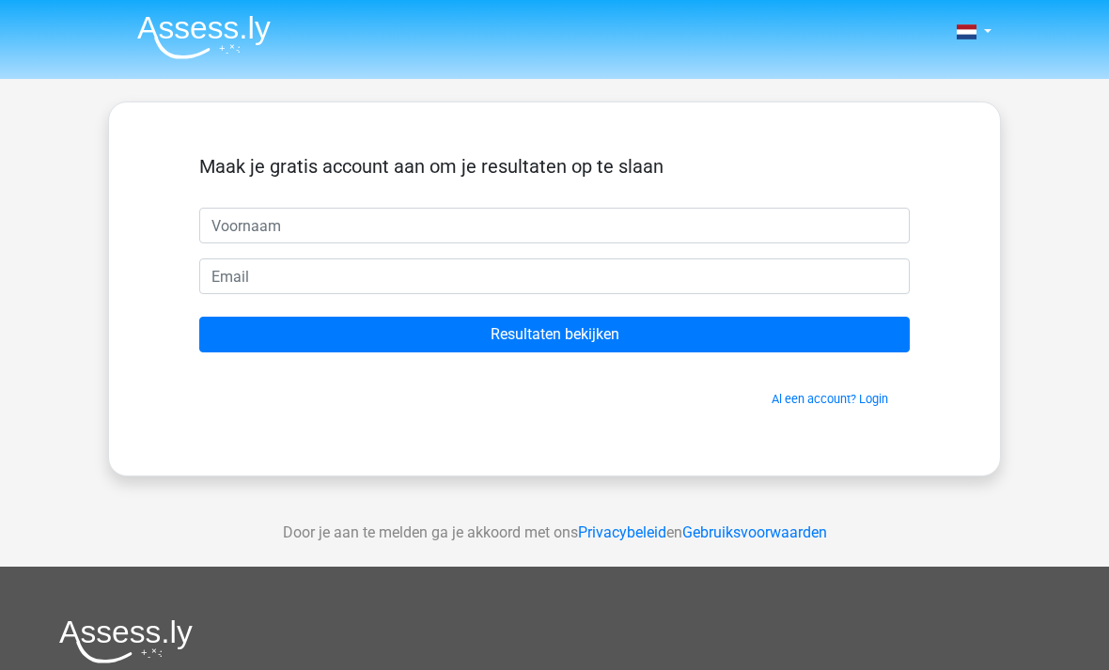
click at [696, 222] on input "text" at bounding box center [554, 226] width 710 height 36
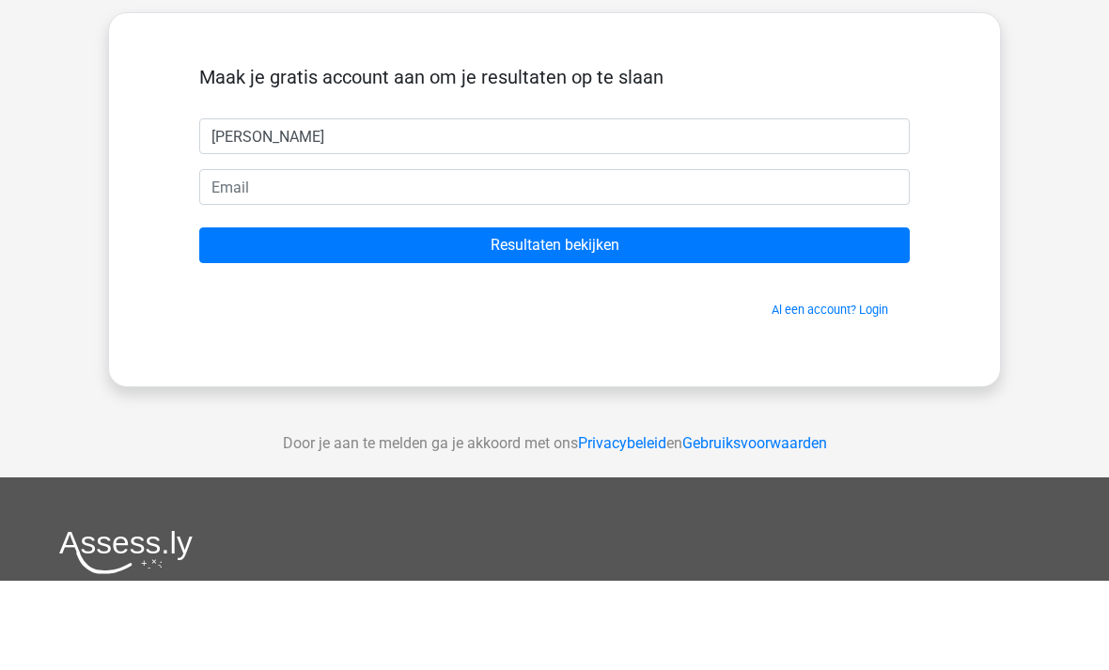
type input "[PERSON_NAME]"
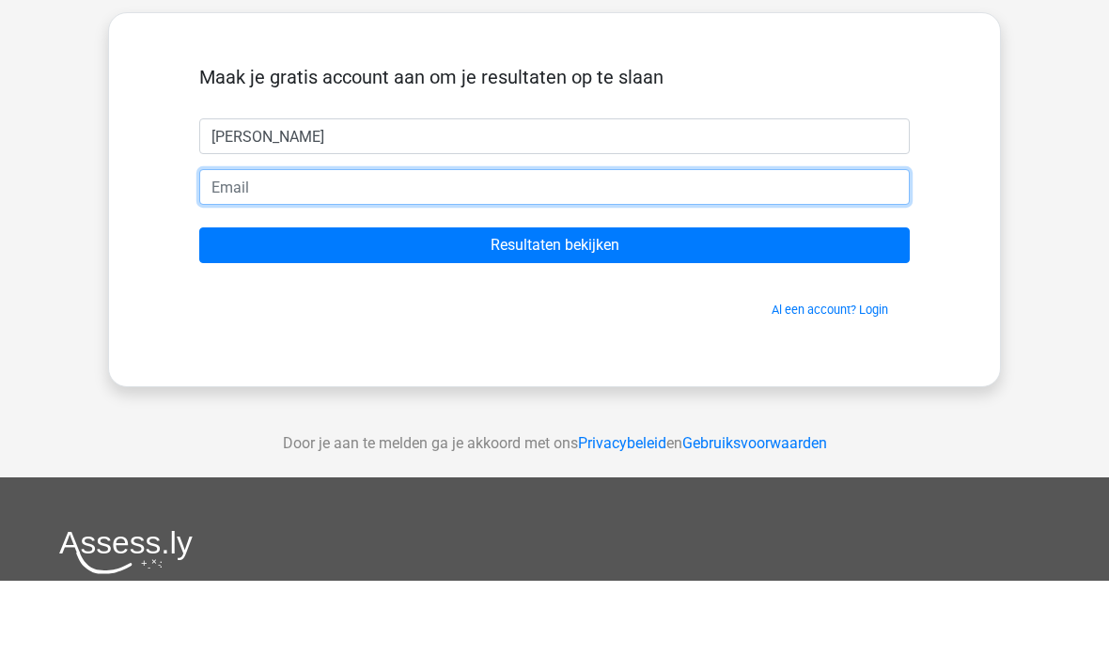
click at [224, 258] on input "email" at bounding box center [554, 276] width 710 height 36
type input "b"
type input "[EMAIL_ADDRESS][DOMAIN_NAME]"
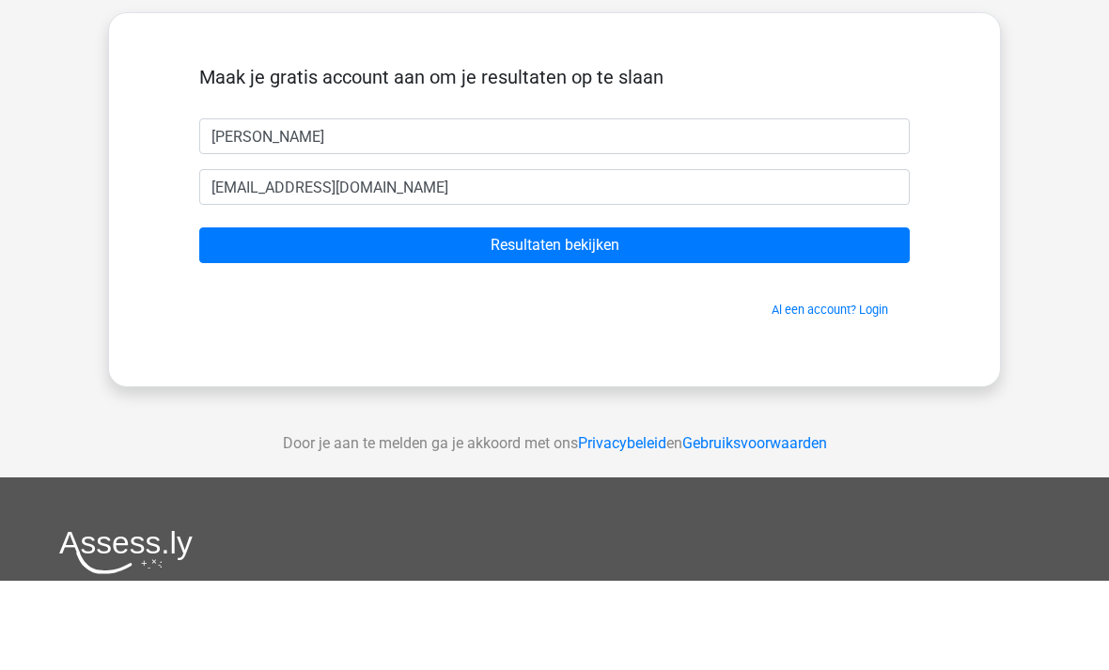
click at [259, 317] on input "Resultaten bekijken" at bounding box center [554, 335] width 710 height 36
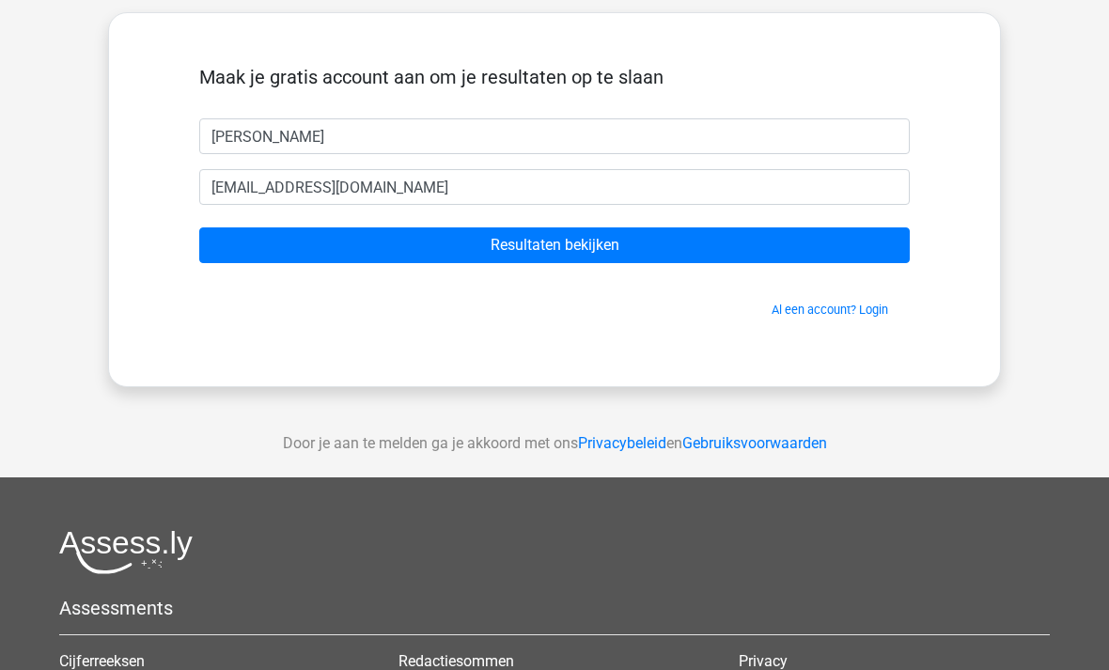
click at [750, 257] on input "Resultaten bekijken" at bounding box center [554, 245] width 710 height 36
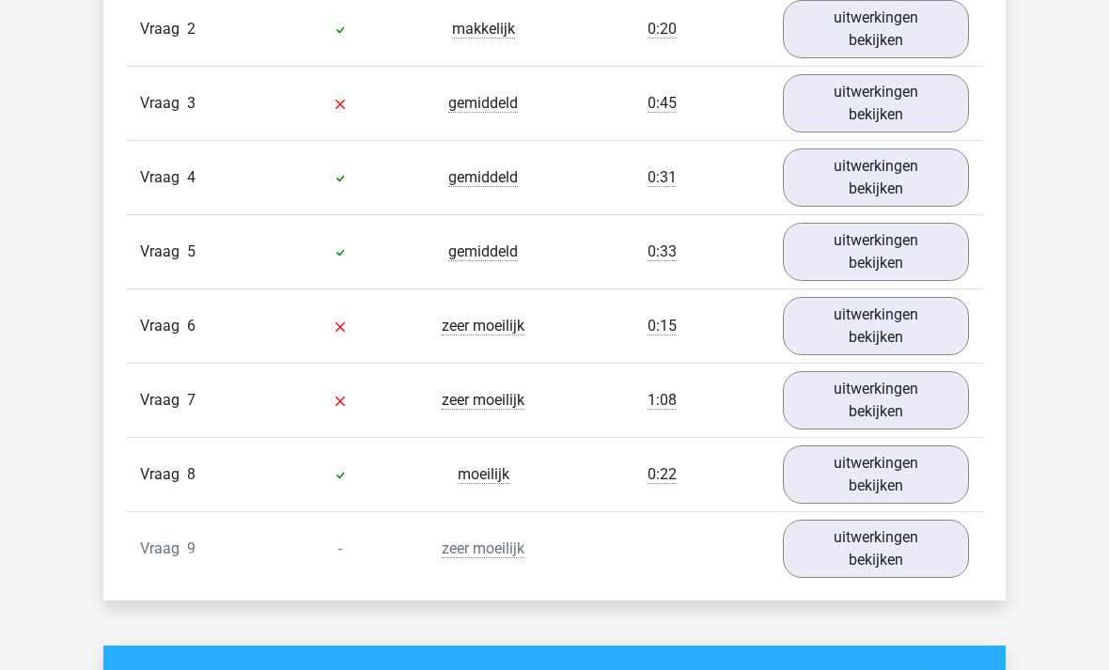
scroll to position [2211, 0]
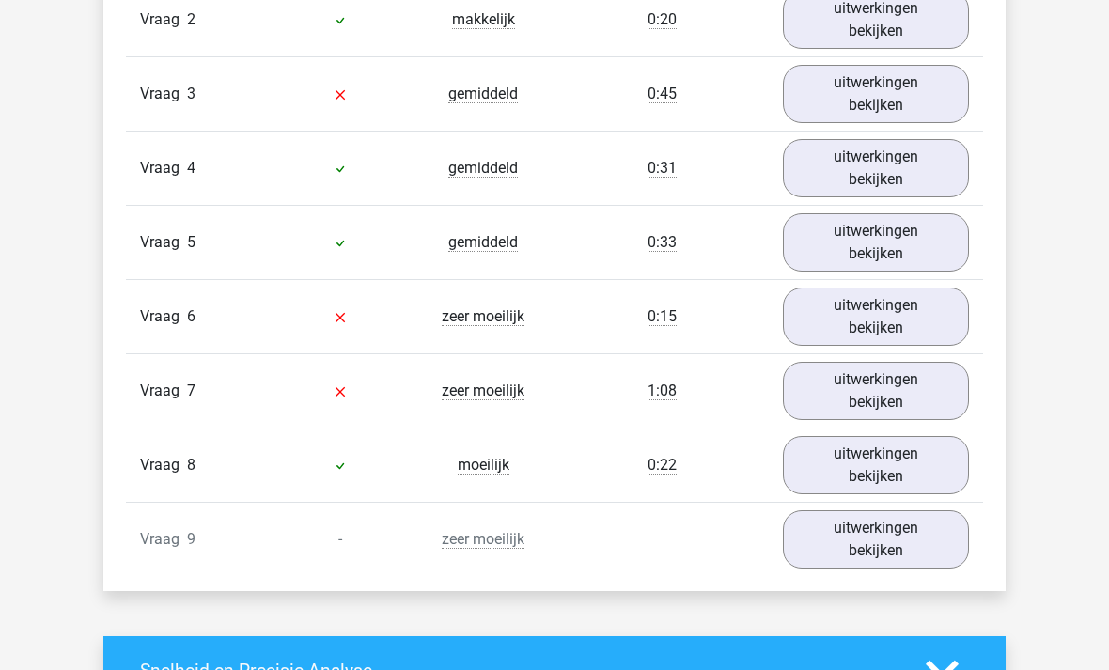
click at [866, 327] on link "uitwerkingen bekijken" at bounding box center [876, 317] width 186 height 58
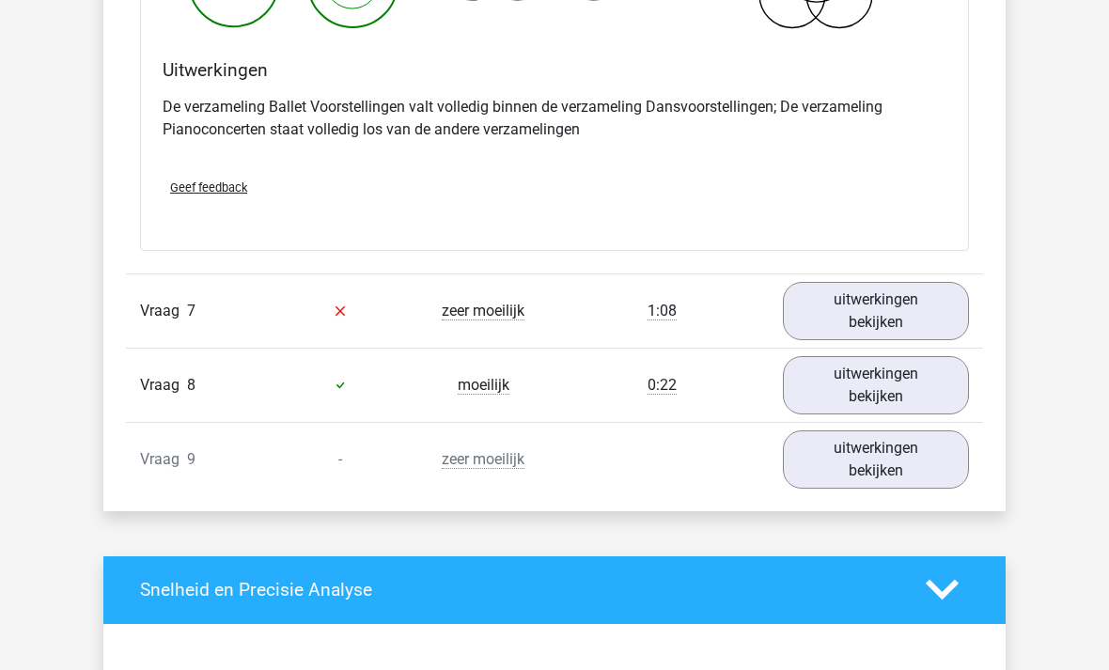
scroll to position [2992, 0]
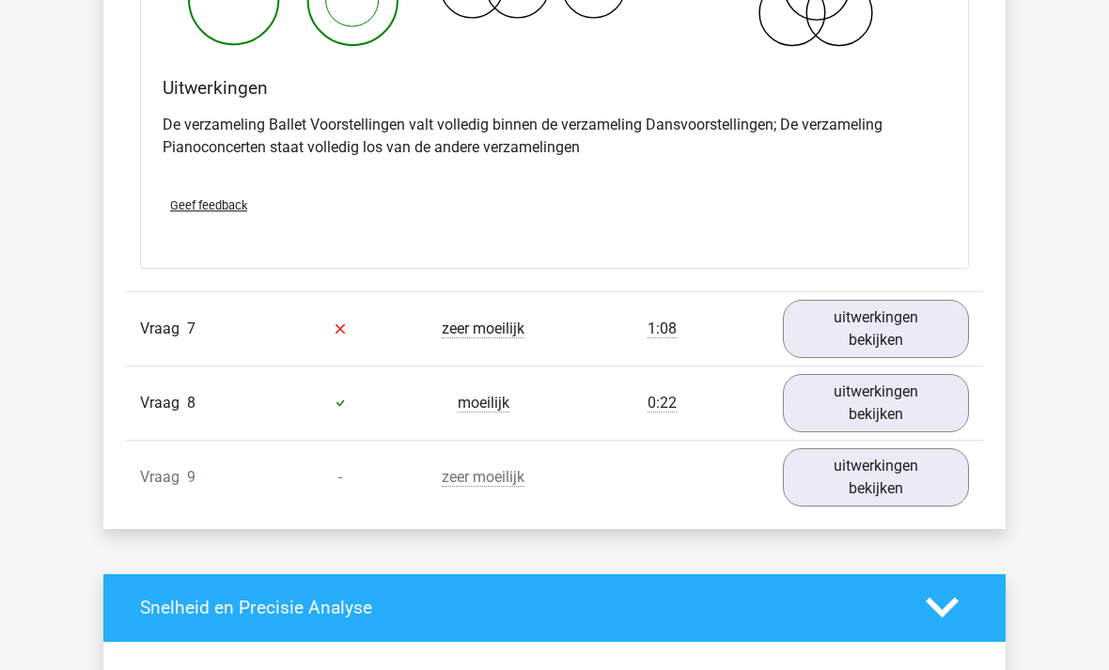
click at [939, 330] on link "uitwerkingen bekijken" at bounding box center [876, 329] width 186 height 58
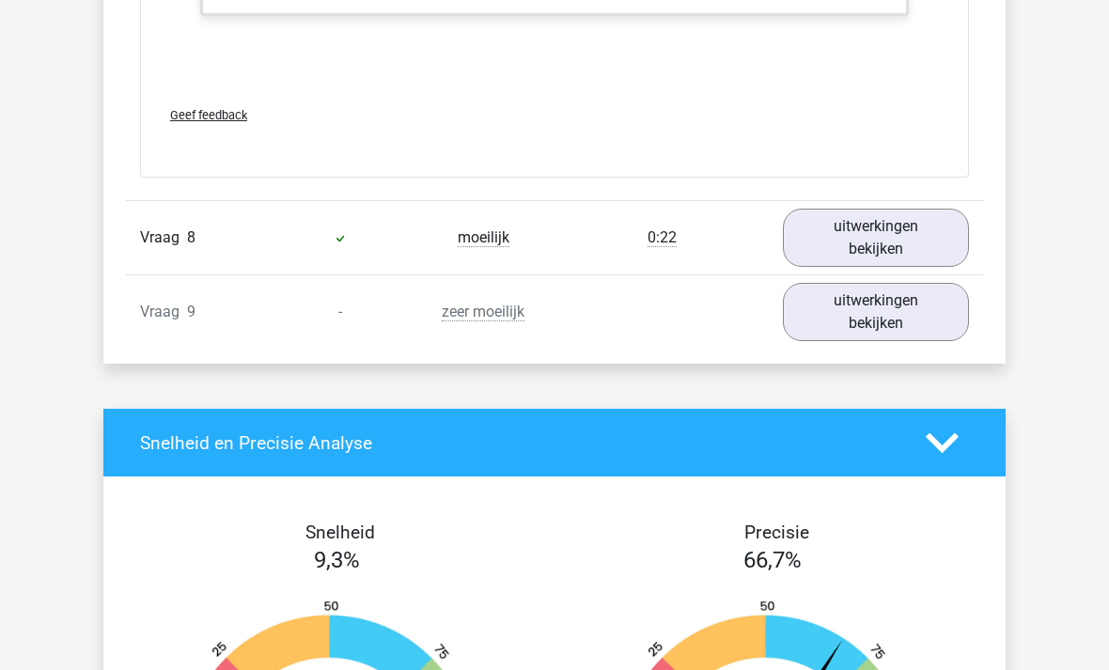
scroll to position [4285, 0]
click at [901, 330] on link "uitwerkingen bekijken" at bounding box center [876, 312] width 186 height 58
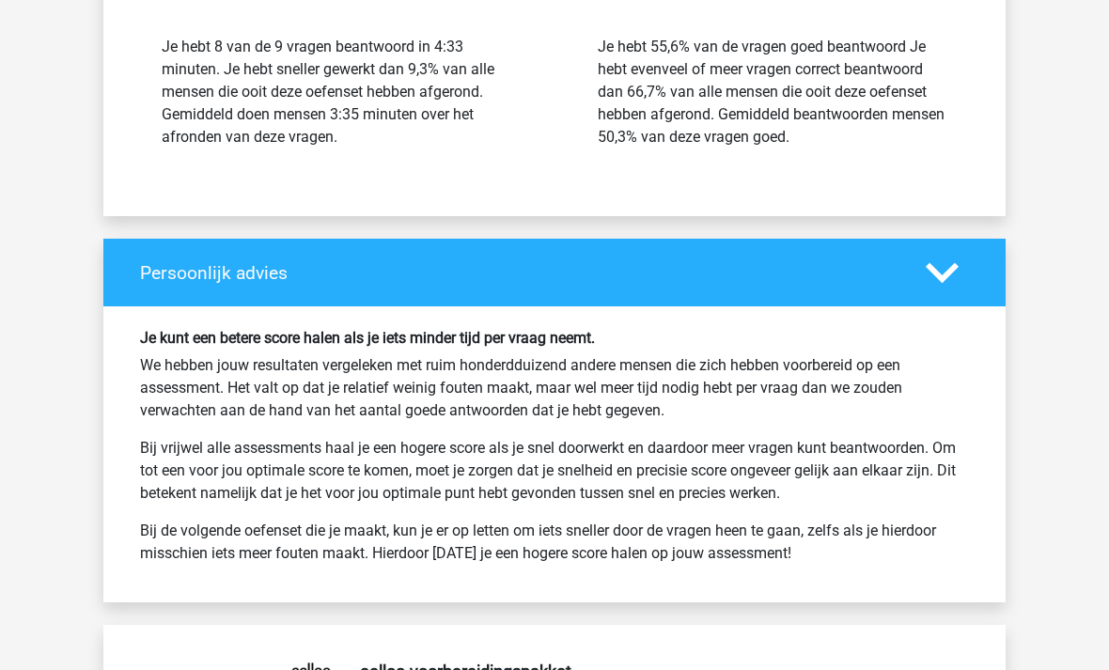
scroll to position [6217, 0]
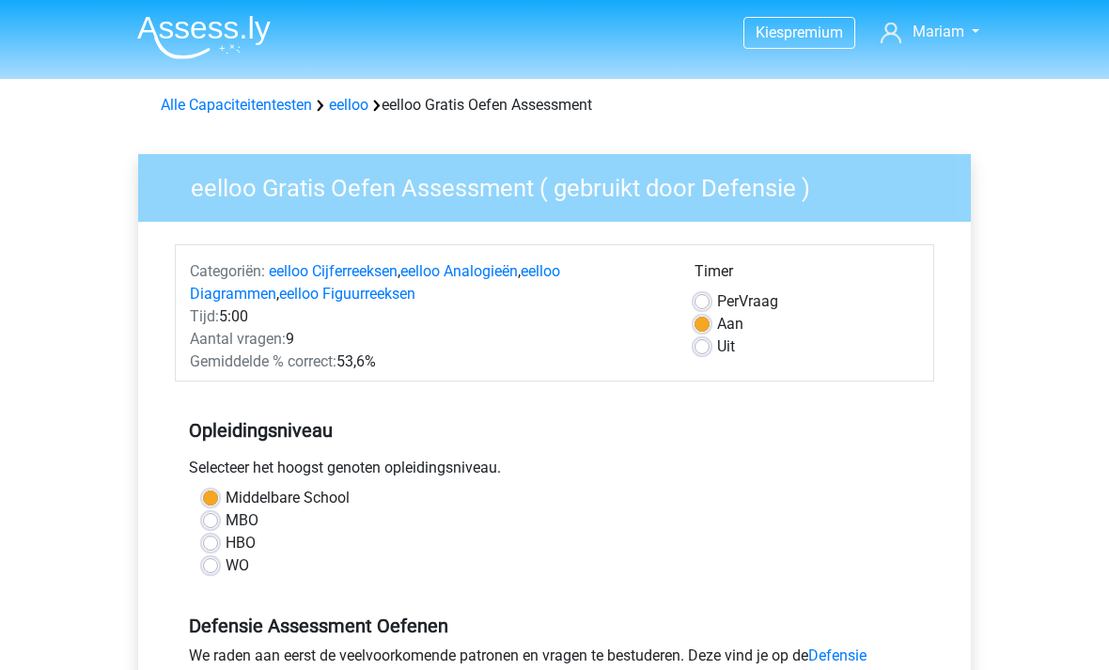
scroll to position [309, 0]
